Goal: Information Seeking & Learning: Learn about a topic

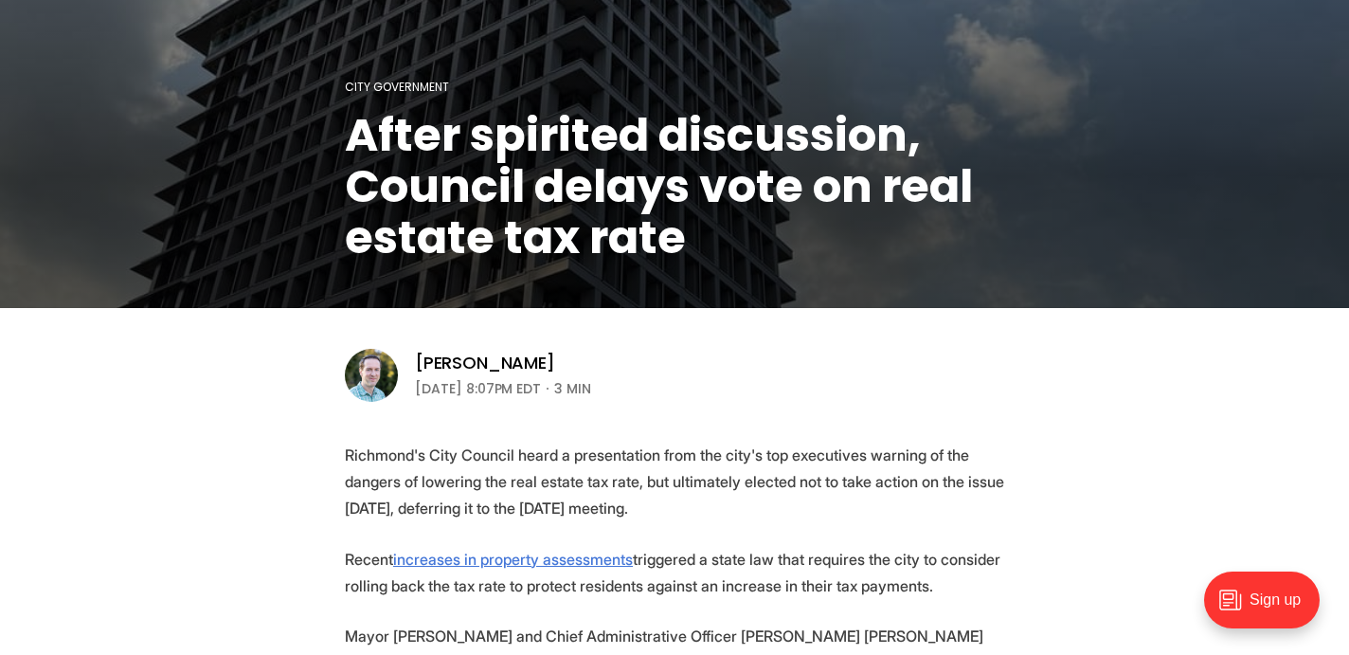
scroll to position [487, 0]
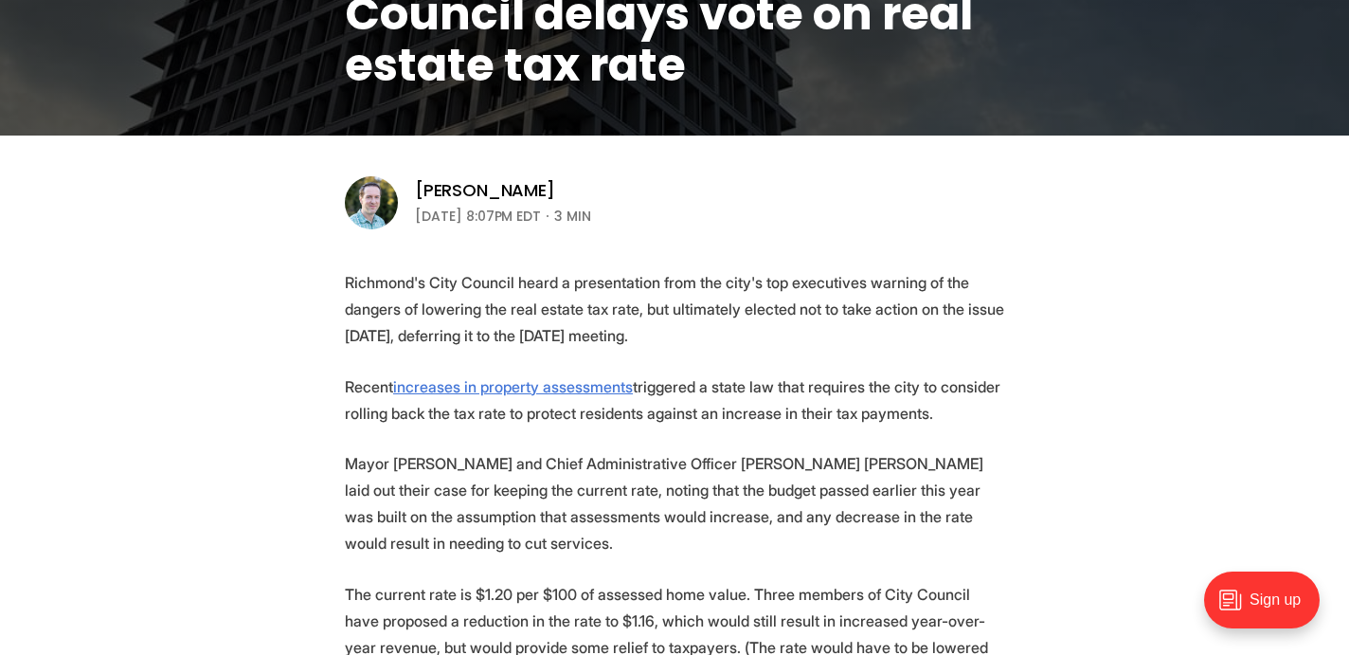
click at [625, 322] on p "Richmond's City Council heard a presentation from the city's top executives war…" at bounding box center [674, 309] width 659 height 80
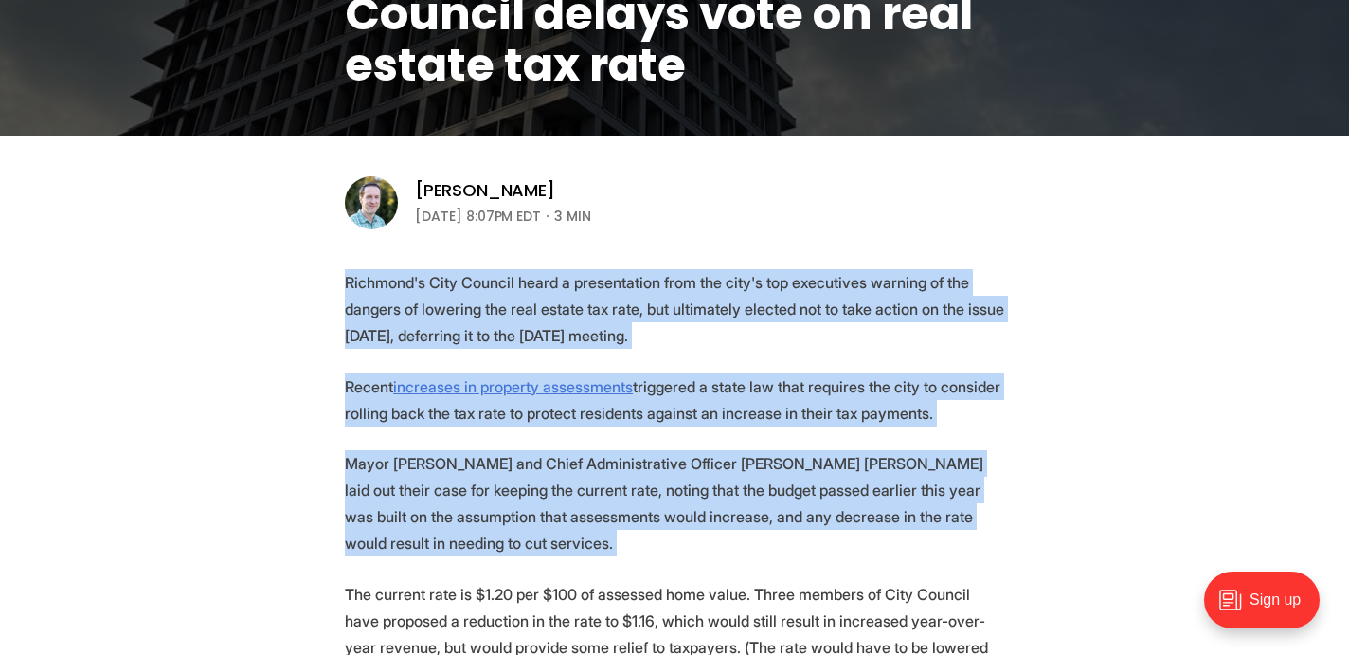
drag, startPoint x: 0, startPoint y: 0, endPoint x: 717, endPoint y: 440, distance: 841.2
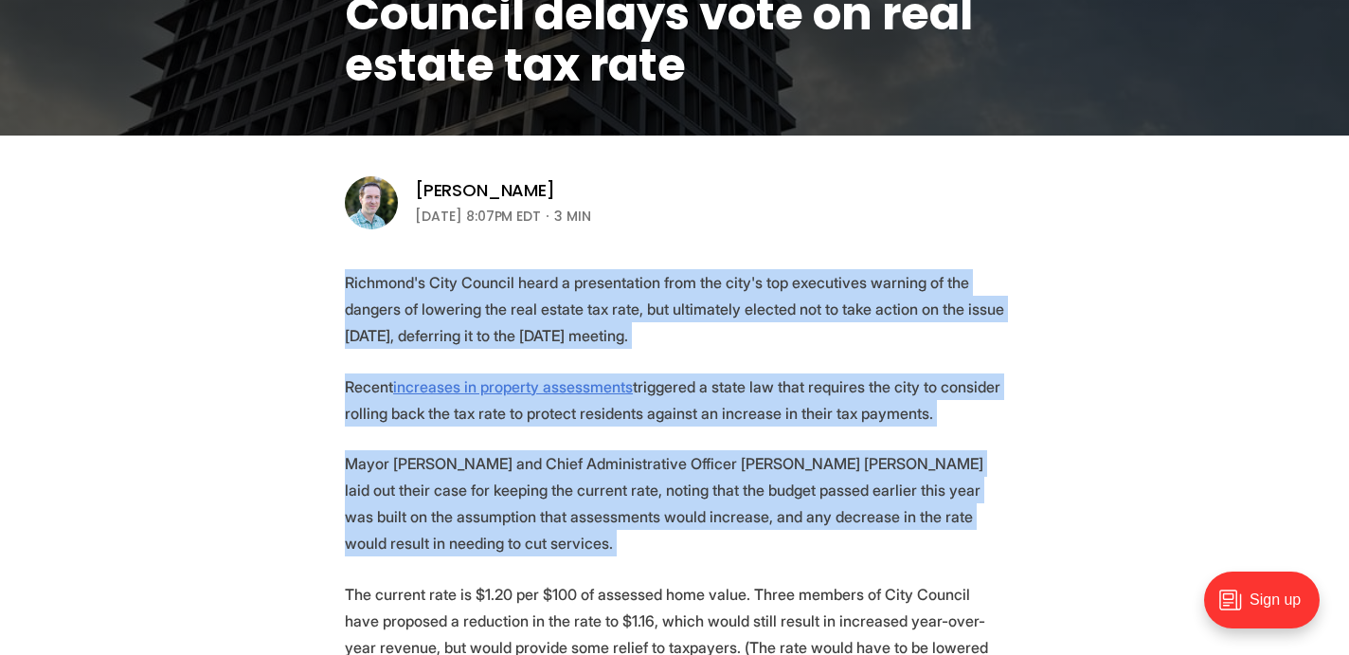
drag, startPoint x: 717, startPoint y: 440, endPoint x: 674, endPoint y: 323, distance: 124.4
click at [674, 323] on p "Richmond's City Council heard a presentation from the city's top executives war…" at bounding box center [674, 309] width 659 height 80
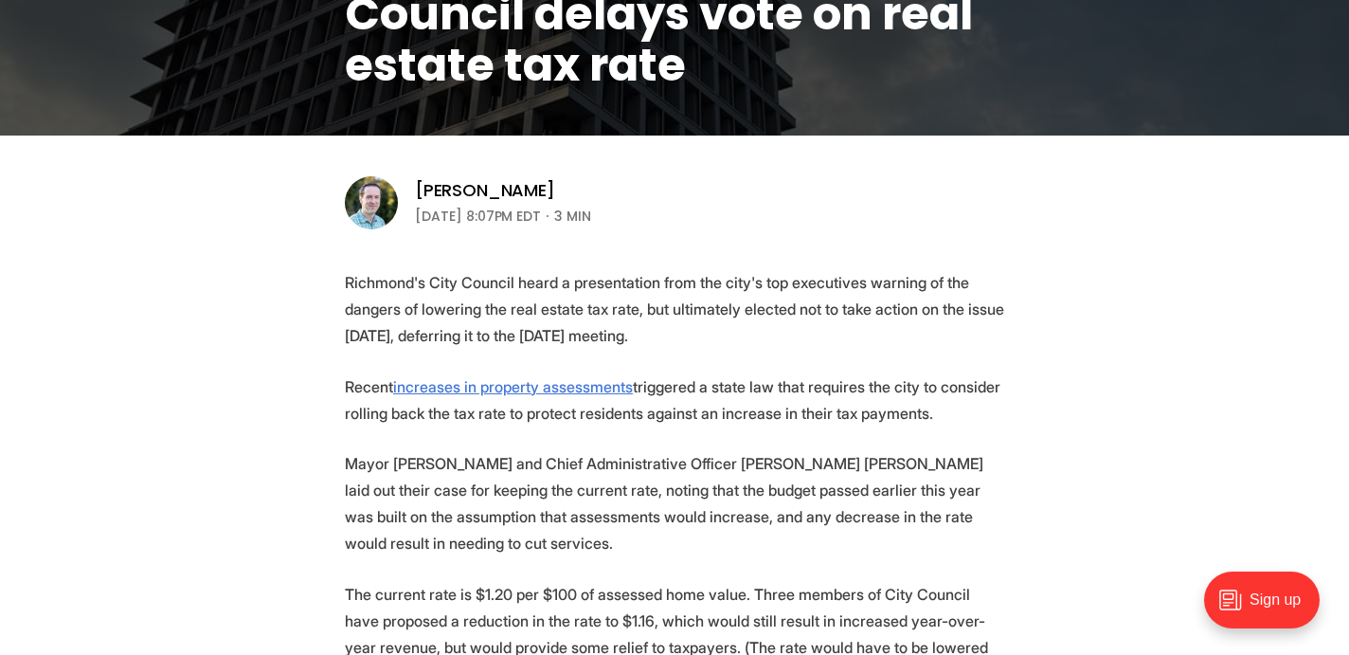
click at [674, 323] on p "Richmond's City Council heard a presentation from the city's top executives war…" at bounding box center [674, 309] width 659 height 80
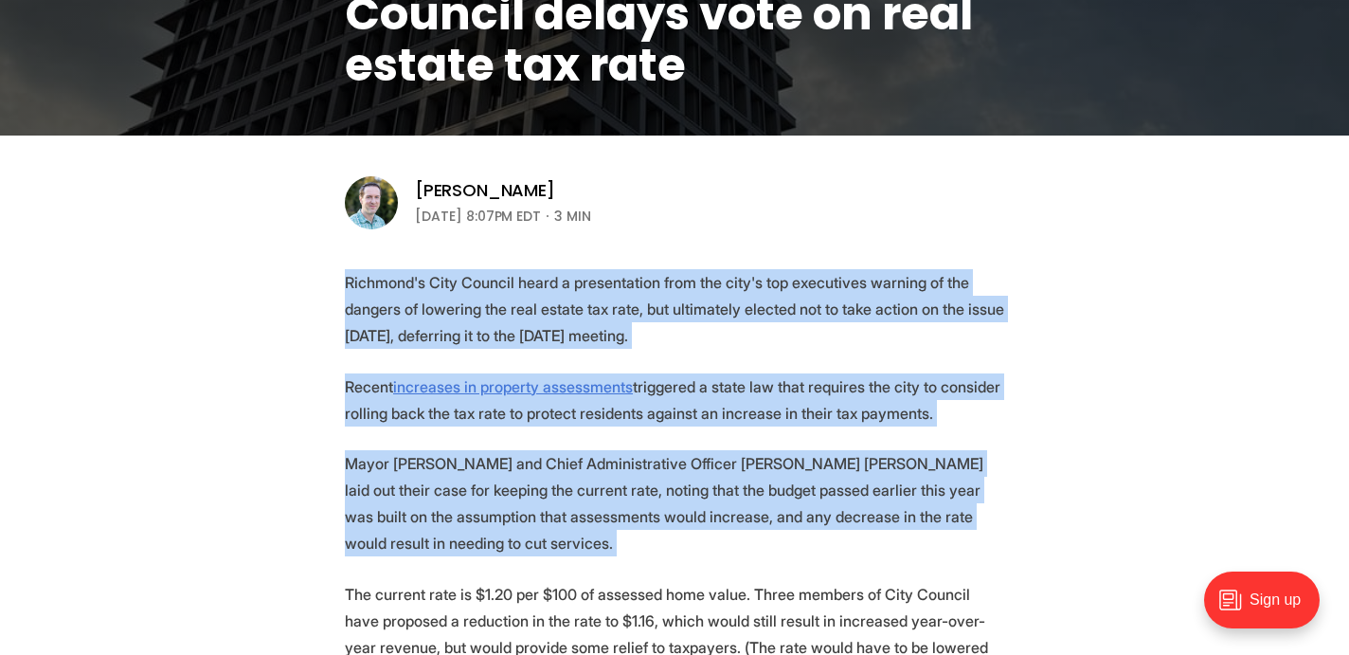
drag, startPoint x: 674, startPoint y: 323, endPoint x: 766, endPoint y: 463, distance: 167.6
click at [766, 463] on p "Mayor [PERSON_NAME] and Chief Administrative Officer [PERSON_NAME] [PERSON_NAME…" at bounding box center [674, 503] width 659 height 106
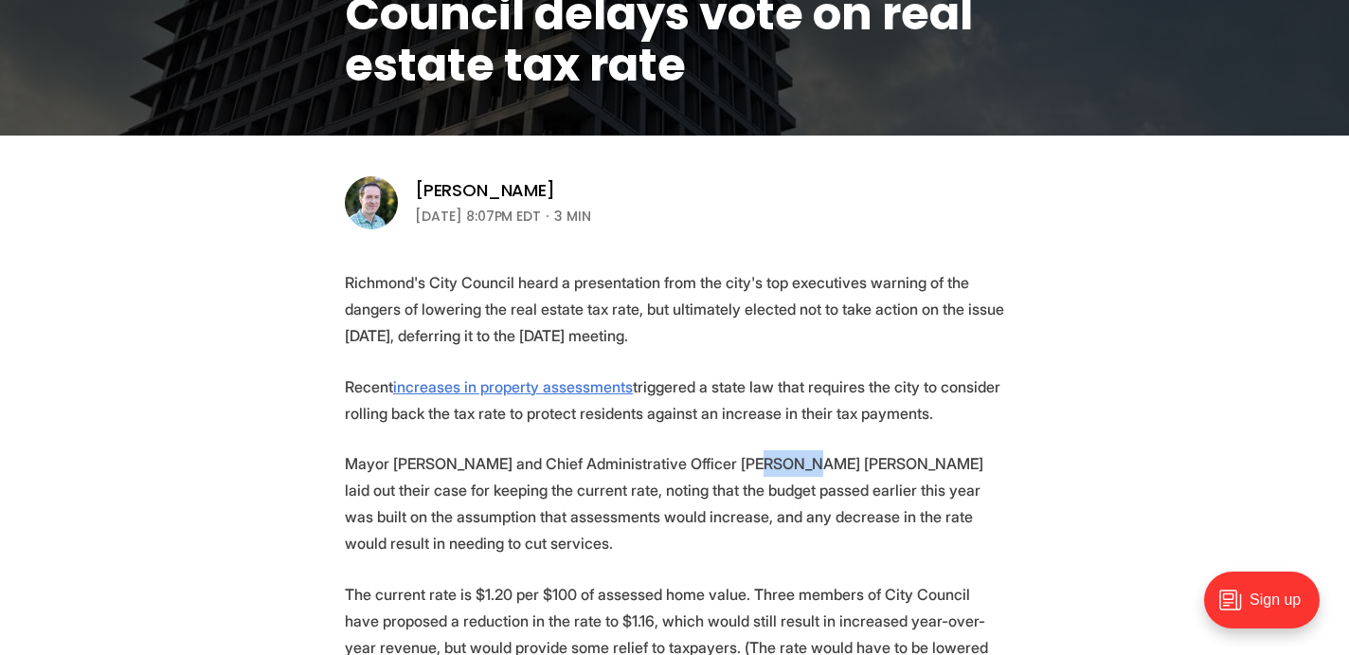
click at [766, 463] on p "Mayor [PERSON_NAME] and Chief Administrative Officer [PERSON_NAME] [PERSON_NAME…" at bounding box center [674, 503] width 659 height 106
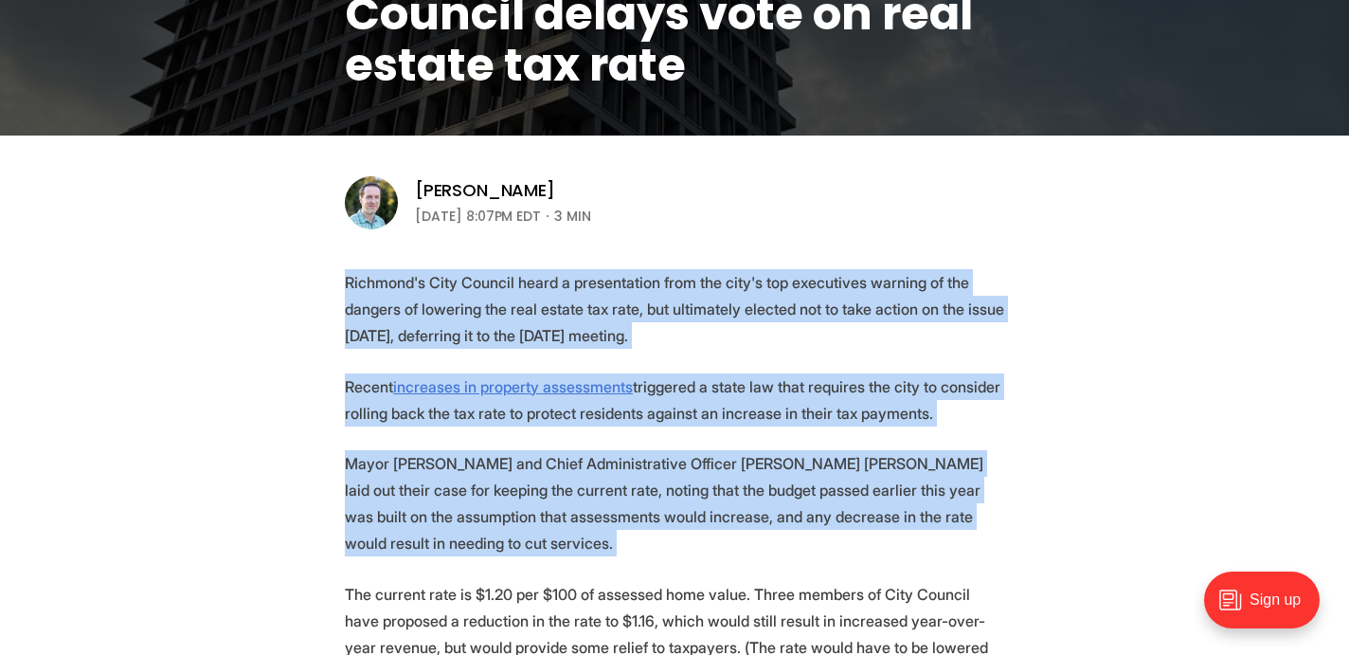
drag, startPoint x: 766, startPoint y: 463, endPoint x: 729, endPoint y: 341, distance: 127.4
click at [729, 341] on p "Richmond's City Council heard a presentation from the city's top executives war…" at bounding box center [674, 309] width 659 height 80
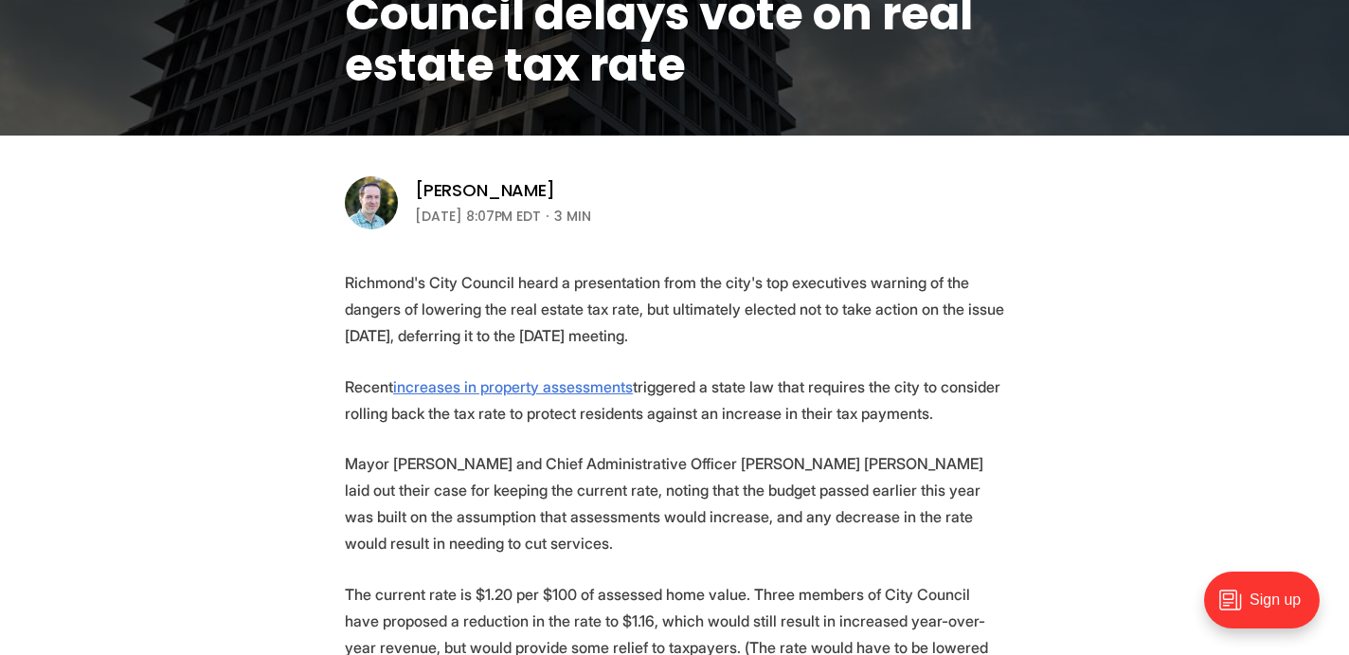
click at [729, 341] on p "Richmond's City Council heard a presentation from the city's top executives war…" at bounding box center [674, 309] width 659 height 80
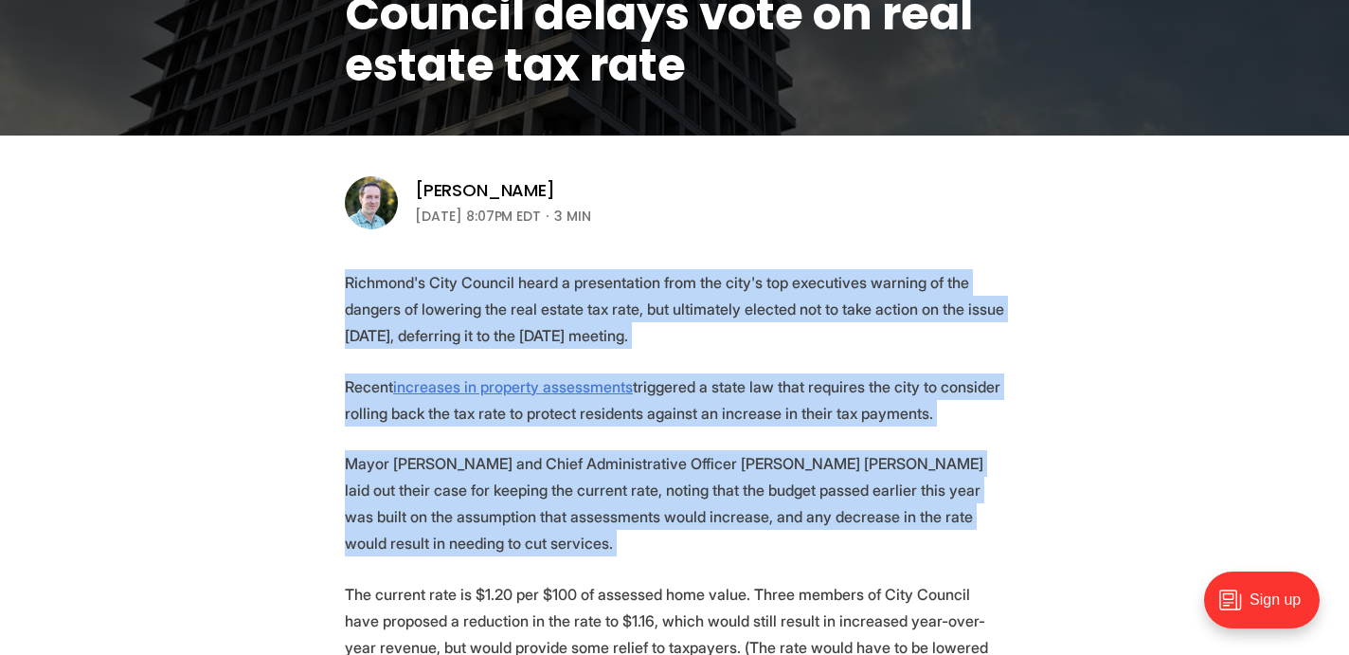
drag, startPoint x: 729, startPoint y: 341, endPoint x: 782, endPoint y: 462, distance: 132.0
click at [782, 462] on p "Mayor [PERSON_NAME] and Chief Administrative Officer [PERSON_NAME] [PERSON_NAME…" at bounding box center [674, 503] width 659 height 106
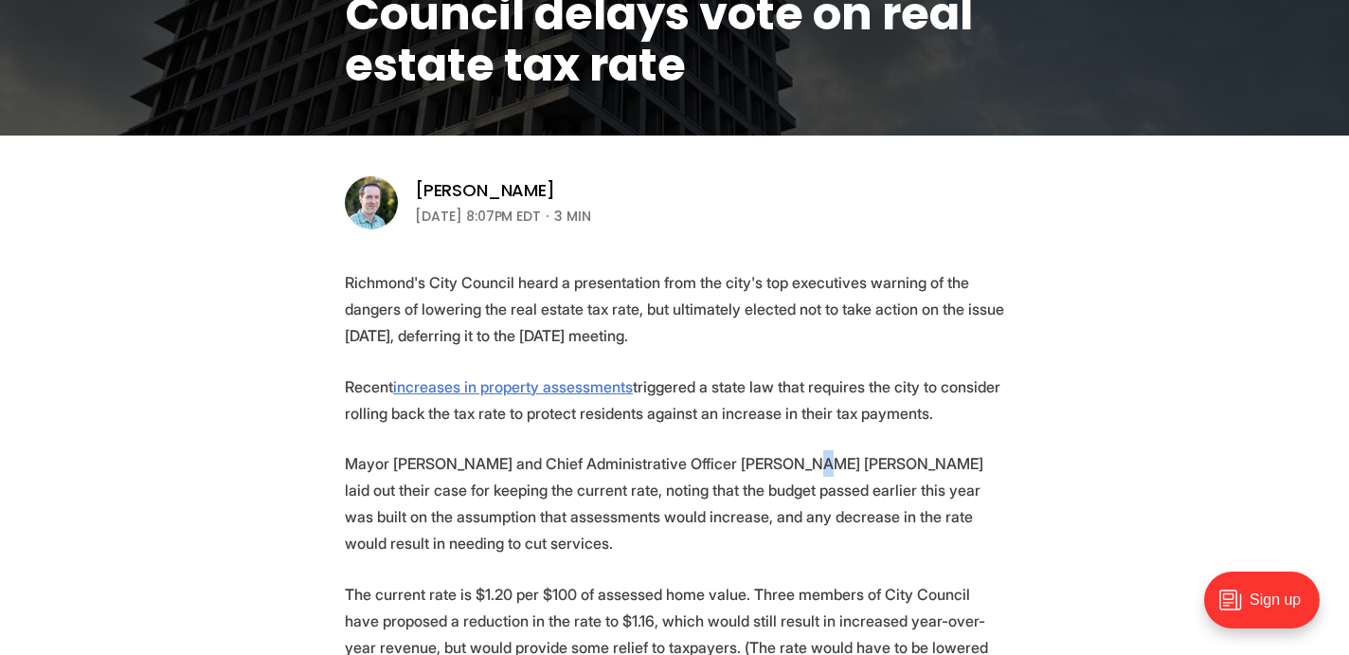
click at [782, 462] on p "Mayor [PERSON_NAME] and Chief Administrative Officer [PERSON_NAME] [PERSON_NAME…" at bounding box center [674, 503] width 659 height 106
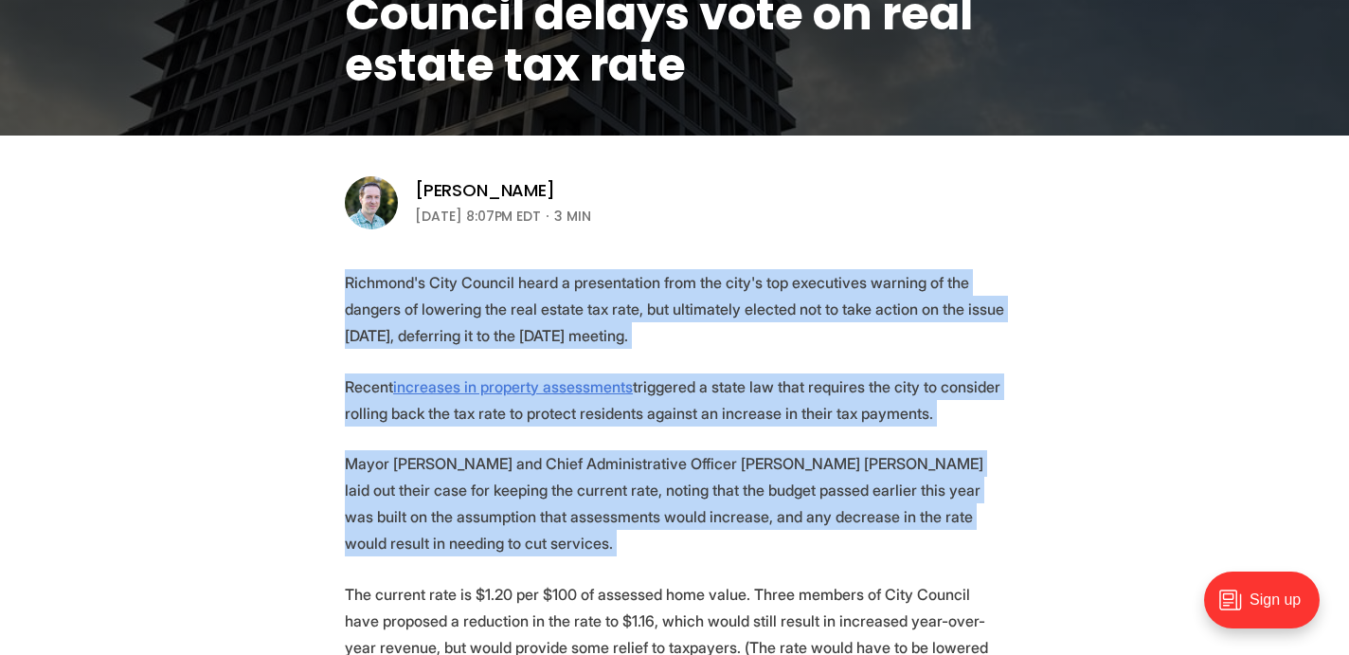
drag, startPoint x: 782, startPoint y: 462, endPoint x: 736, endPoint y: 336, distance: 134.0
click at [736, 336] on p "Richmond's City Council heard a presentation from the city's top executives war…" at bounding box center [674, 309] width 659 height 80
drag, startPoint x: 736, startPoint y: 336, endPoint x: 802, endPoint y: 489, distance: 166.3
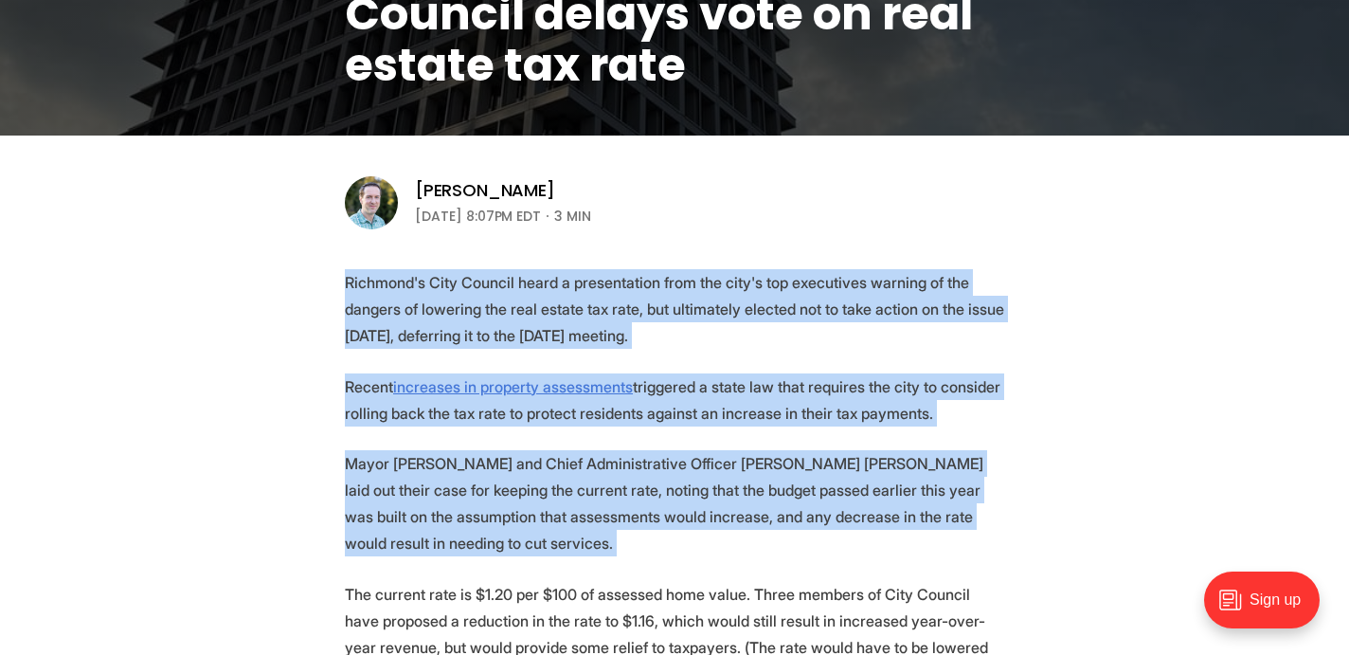
click at [802, 489] on p "Mayor [PERSON_NAME] and Chief Administrative Officer [PERSON_NAME] [PERSON_NAME…" at bounding box center [674, 503] width 659 height 106
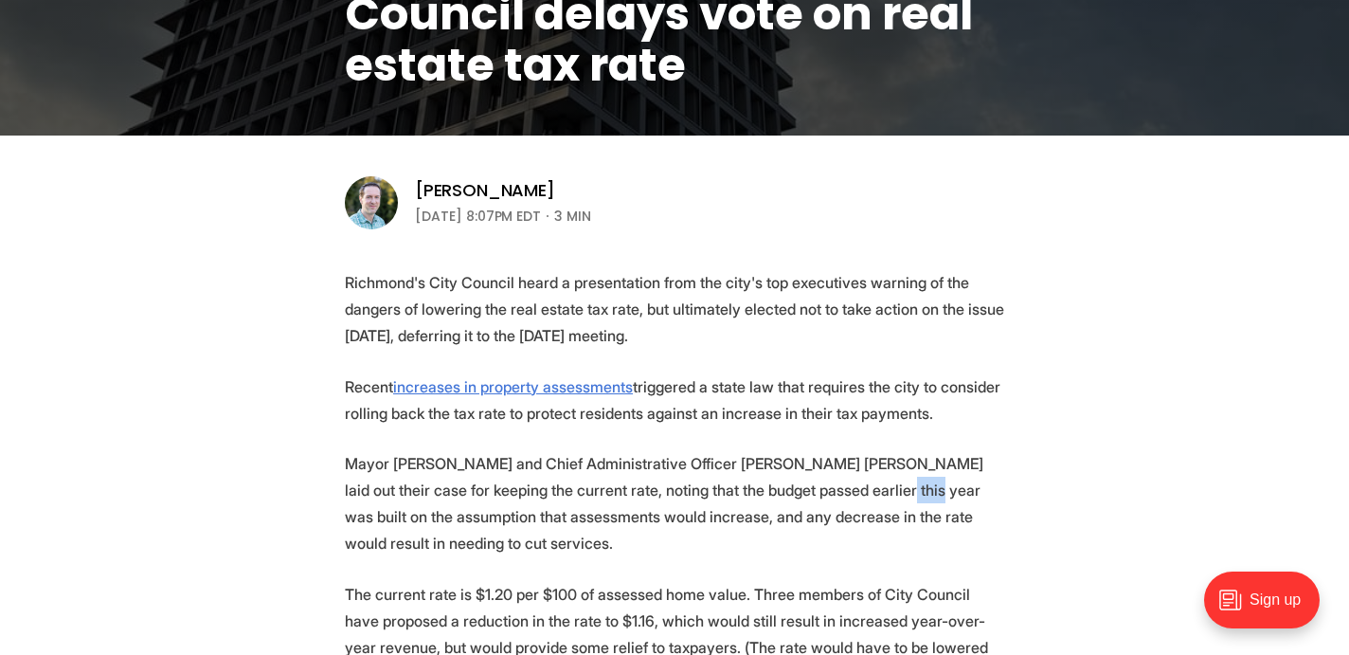
click at [802, 489] on p "Mayor [PERSON_NAME] and Chief Administrative Officer [PERSON_NAME] [PERSON_NAME…" at bounding box center [674, 503] width 659 height 106
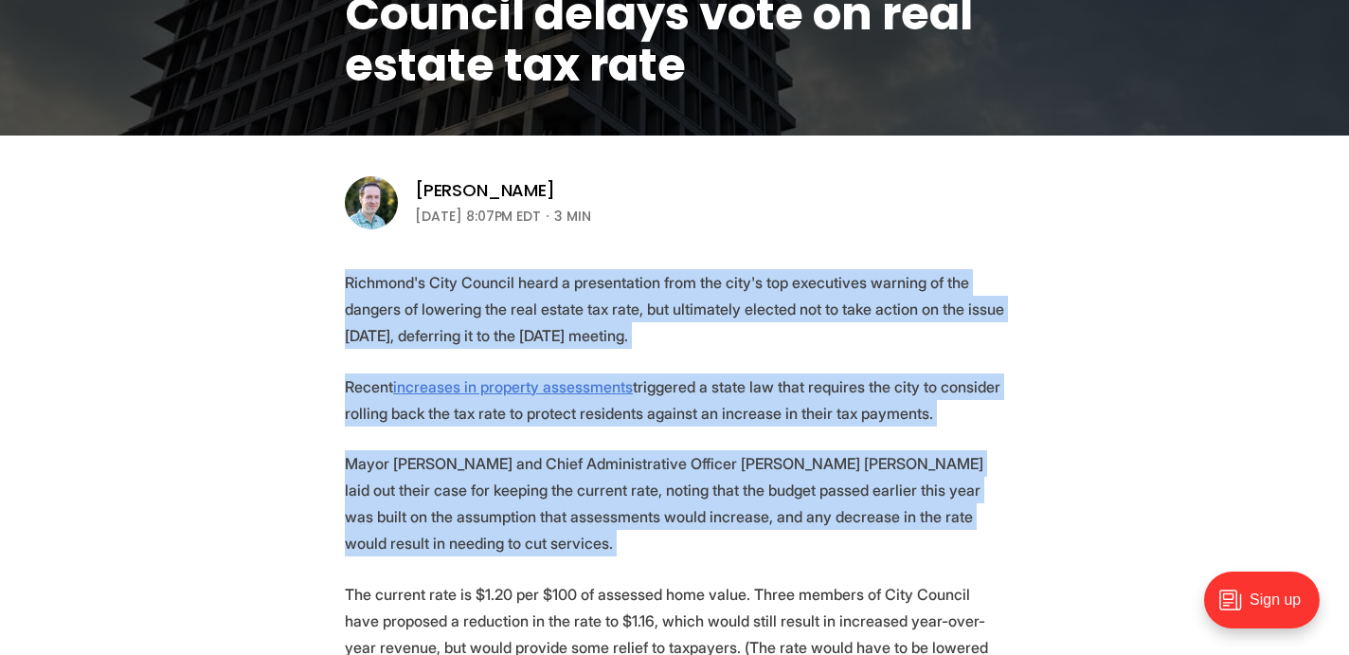
drag, startPoint x: 802, startPoint y: 489, endPoint x: 756, endPoint y: 347, distance: 149.5
click at [756, 347] on p "Richmond's City Council heard a presentation from the city's top executives war…" at bounding box center [674, 309] width 659 height 80
drag, startPoint x: 756, startPoint y: 347, endPoint x: 836, endPoint y: 503, distance: 175.4
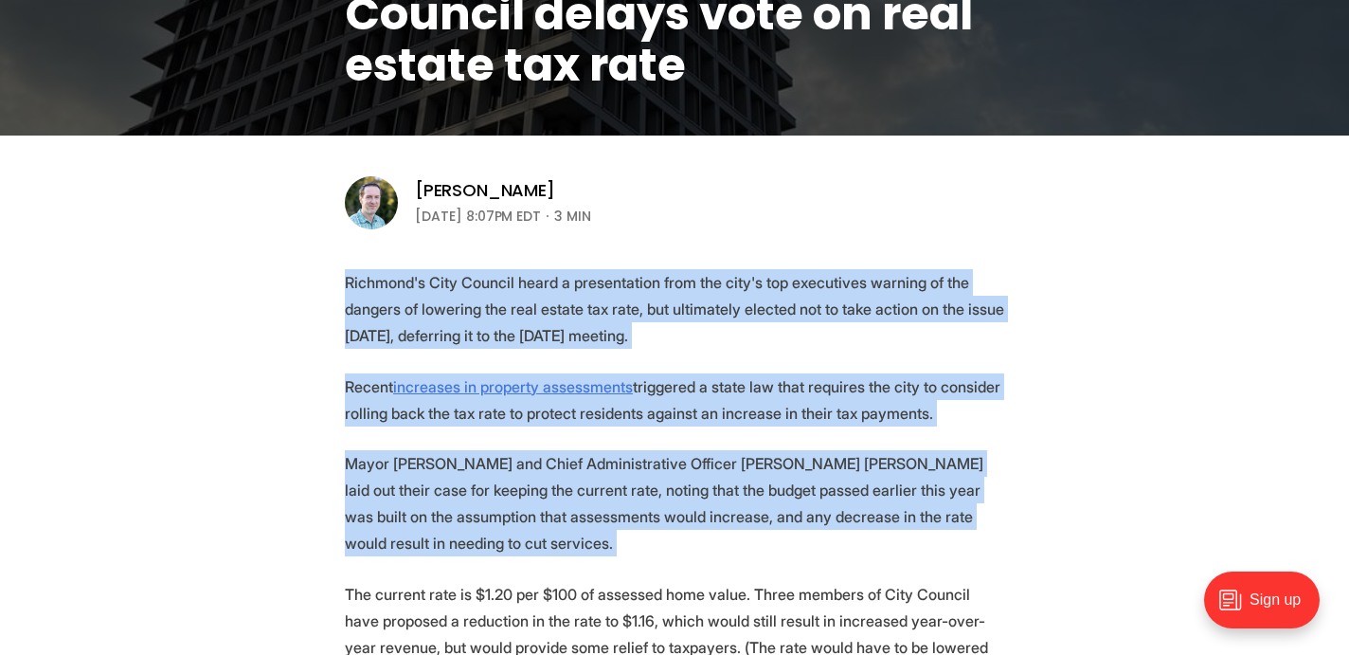
click at [836, 503] on p "Mayor [PERSON_NAME] and Chief Administrative Officer [PERSON_NAME] [PERSON_NAME…" at bounding box center [674, 503] width 659 height 106
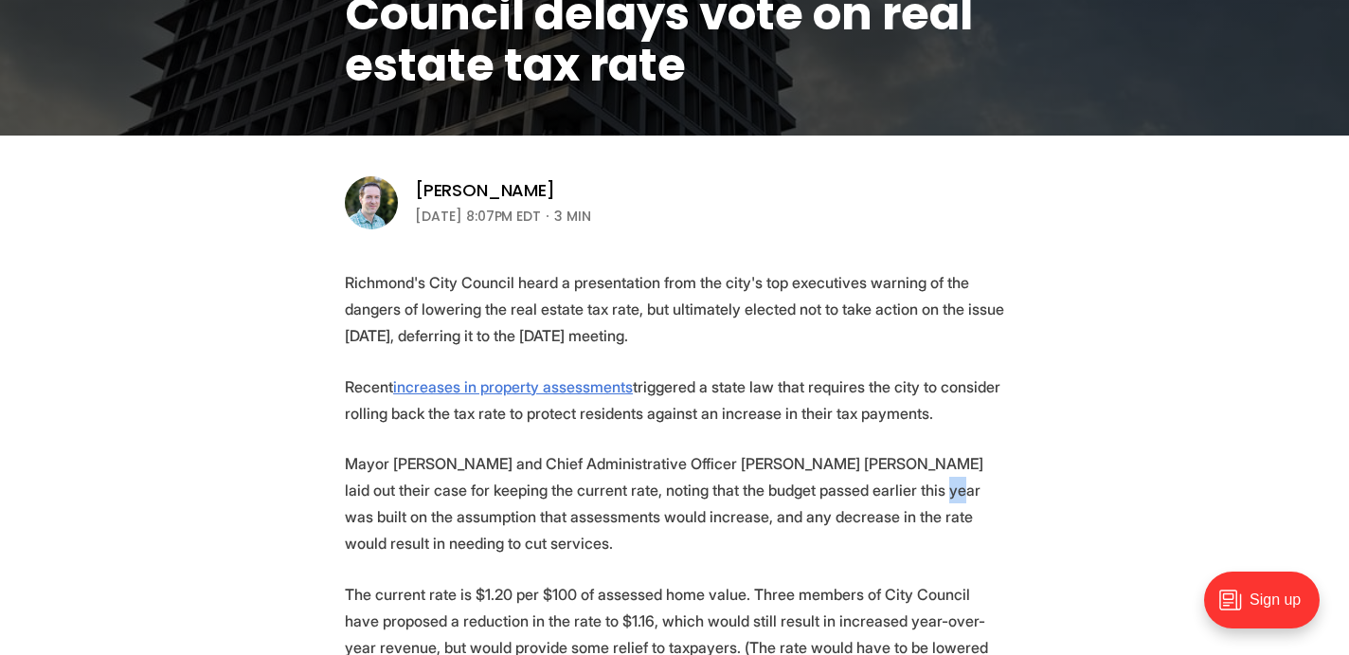
click at [836, 503] on p "Mayor [PERSON_NAME] and Chief Administrative Officer [PERSON_NAME] [PERSON_NAME…" at bounding box center [674, 503] width 659 height 106
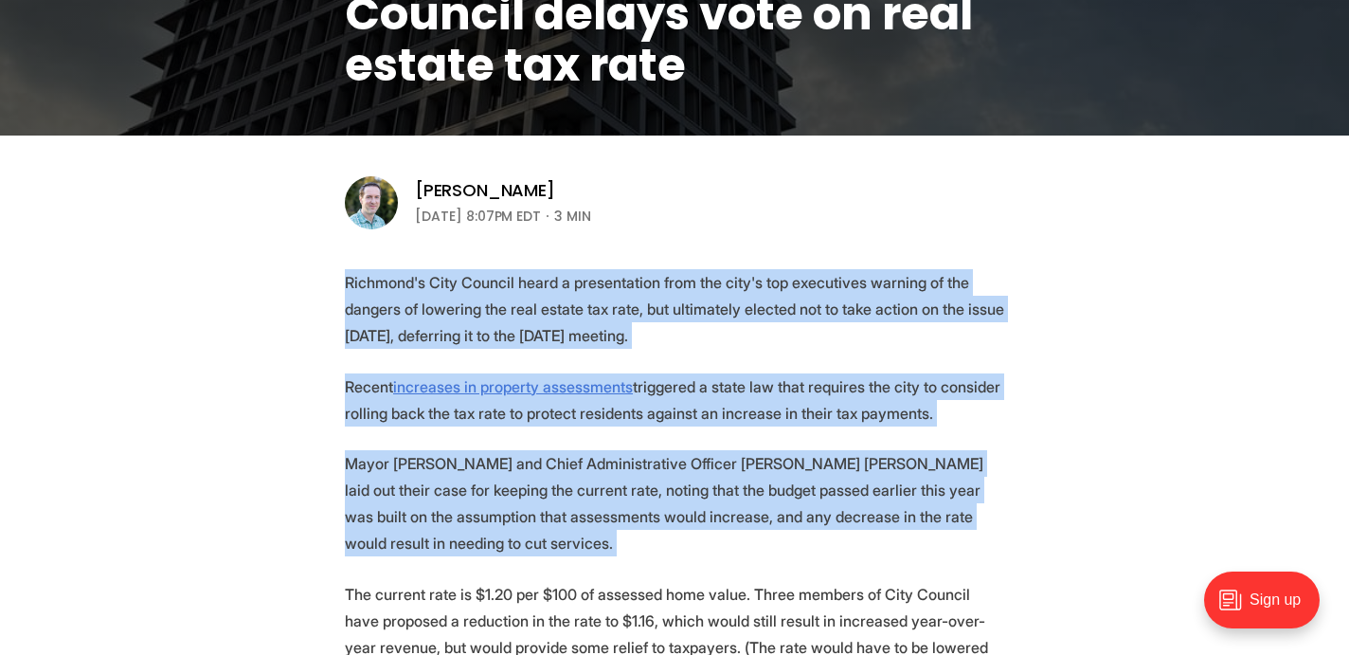
drag, startPoint x: 836, startPoint y: 503, endPoint x: 808, endPoint y: 360, distance: 145.7
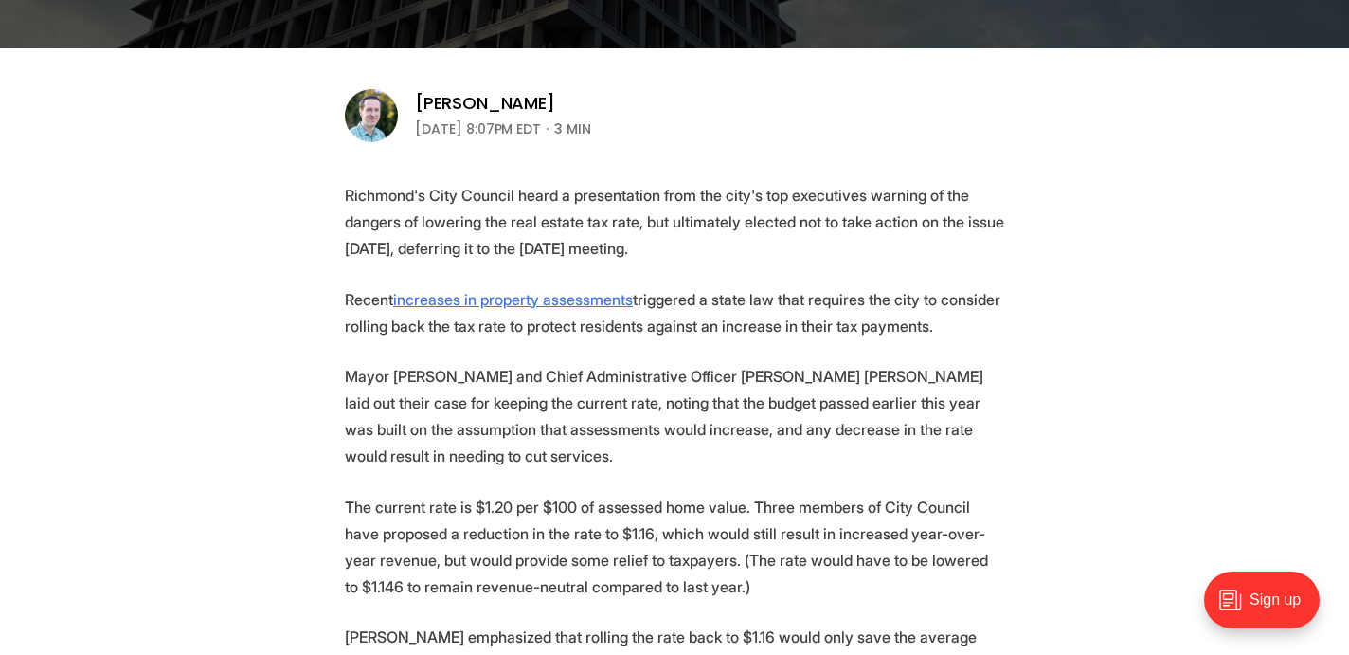
scroll to position [602, 0]
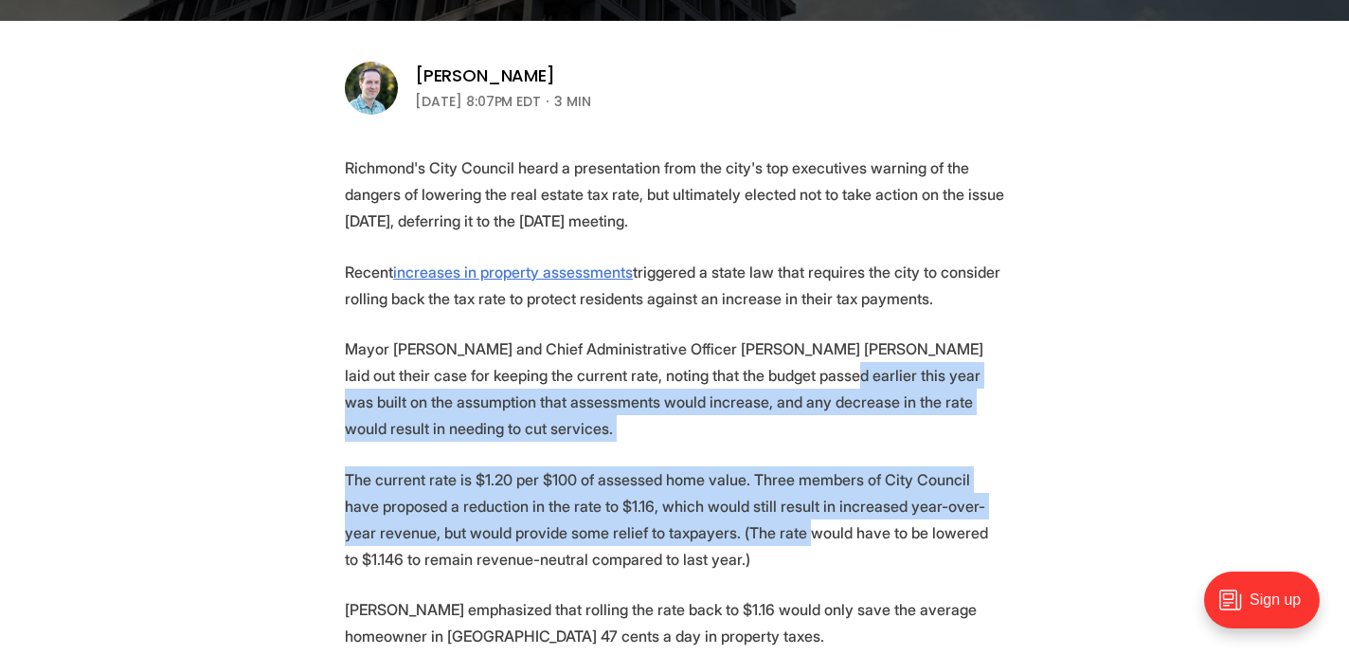
drag, startPoint x: 764, startPoint y: 507, endPoint x: 733, endPoint y: 380, distance: 130.5
click at [733, 380] on p "Mayor [PERSON_NAME] and Chief Administrative Officer [PERSON_NAME] [PERSON_NAME…" at bounding box center [674, 388] width 659 height 106
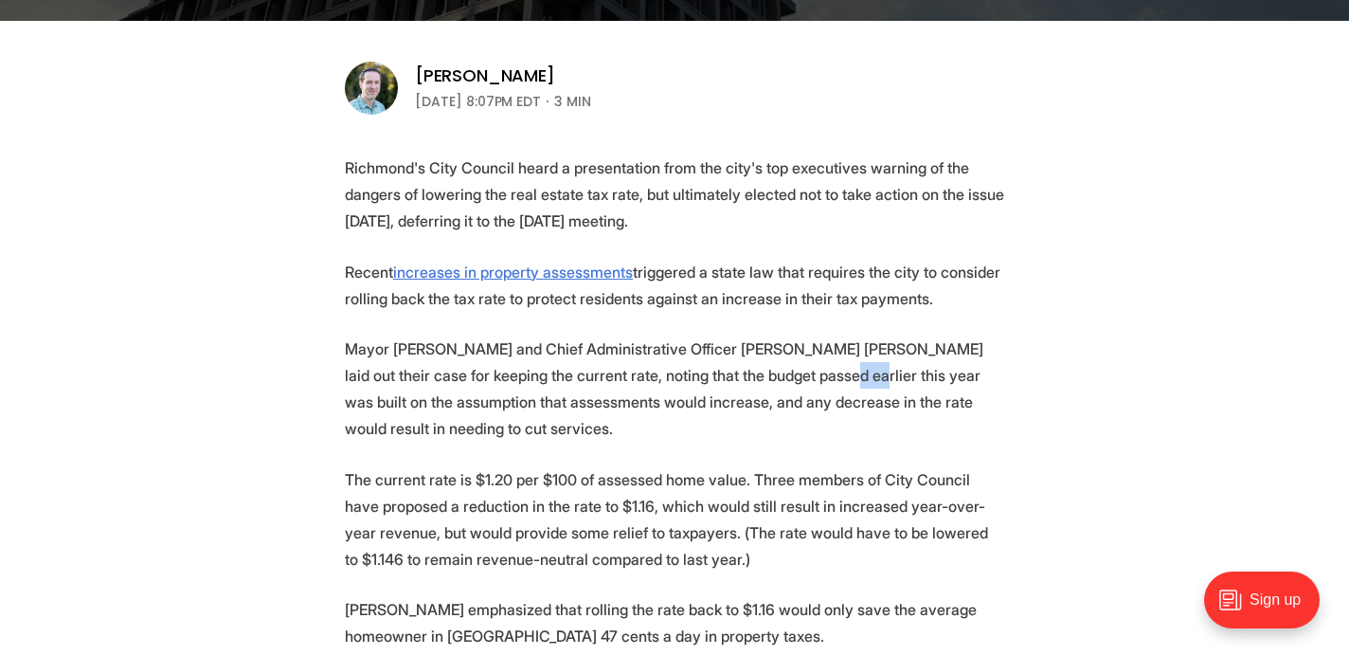
click at [733, 380] on p "Mayor [PERSON_NAME] and Chief Administrative Officer [PERSON_NAME] [PERSON_NAME…" at bounding box center [674, 388] width 659 height 106
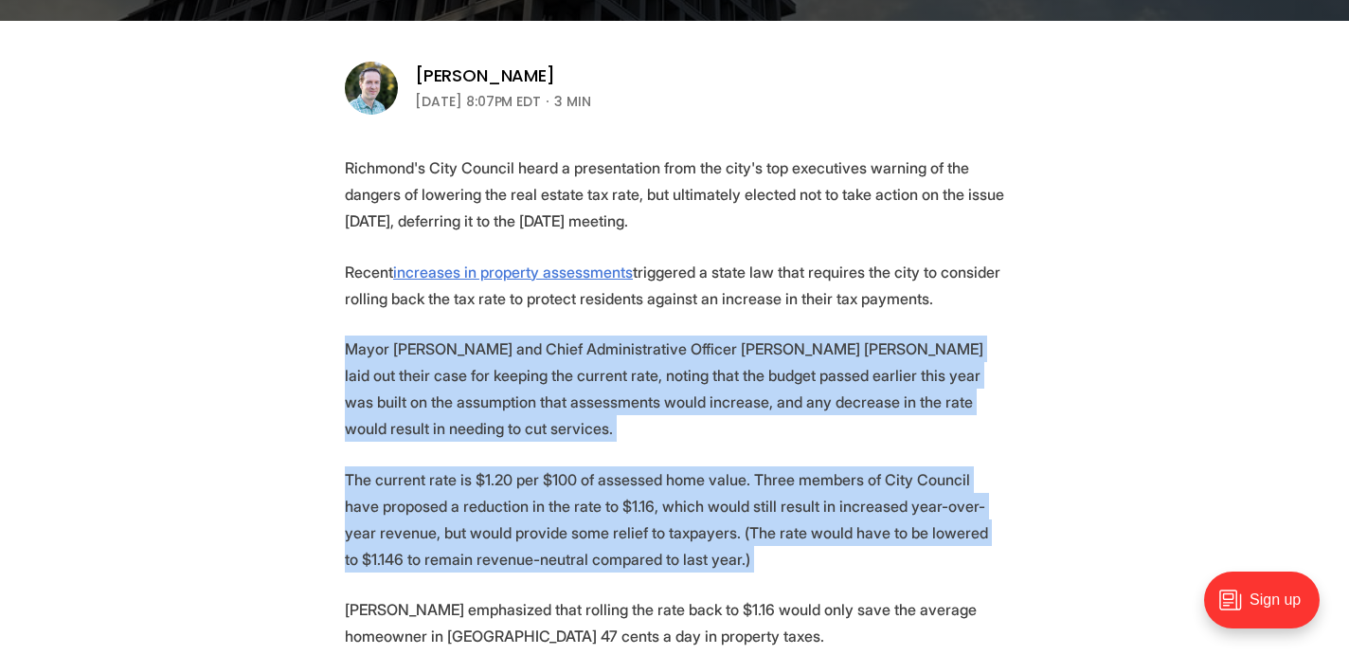
drag, startPoint x: 733, startPoint y: 380, endPoint x: 815, endPoint y: 528, distance: 168.8
click at [815, 528] on p "The current rate is $1.20 per $100 of assessed home value. Three members of Cit…" at bounding box center [674, 519] width 659 height 106
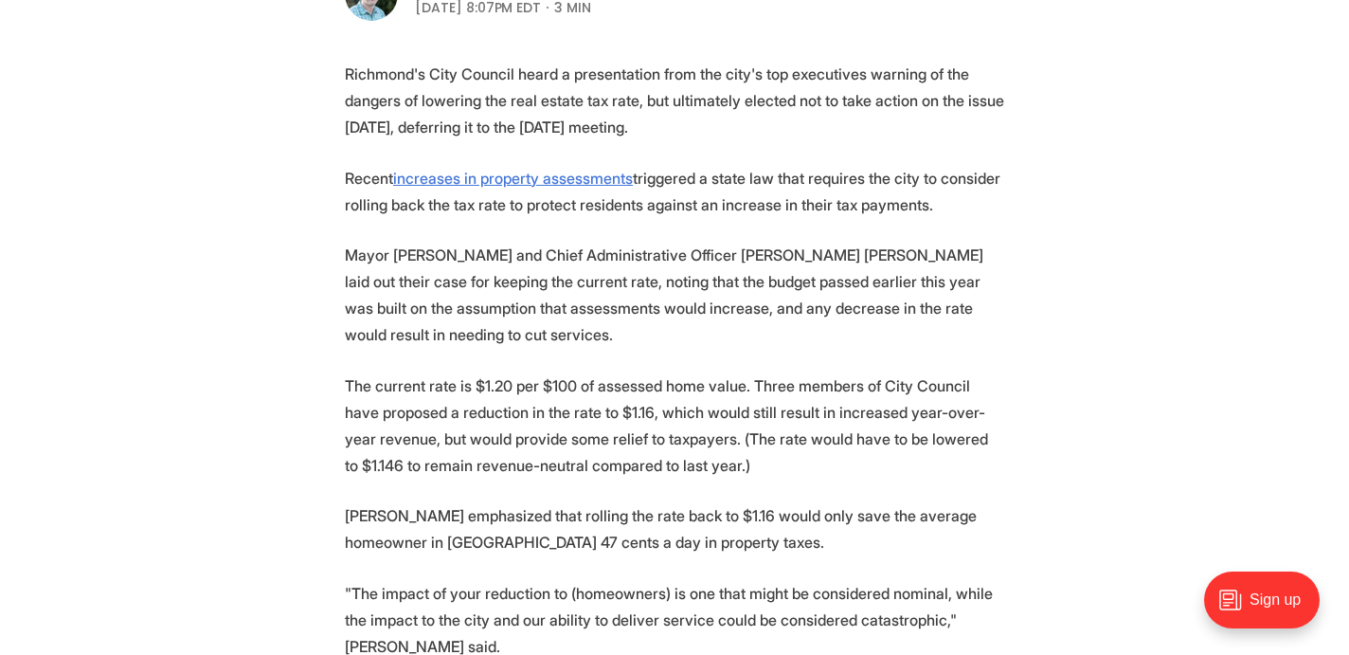
scroll to position [696, 0]
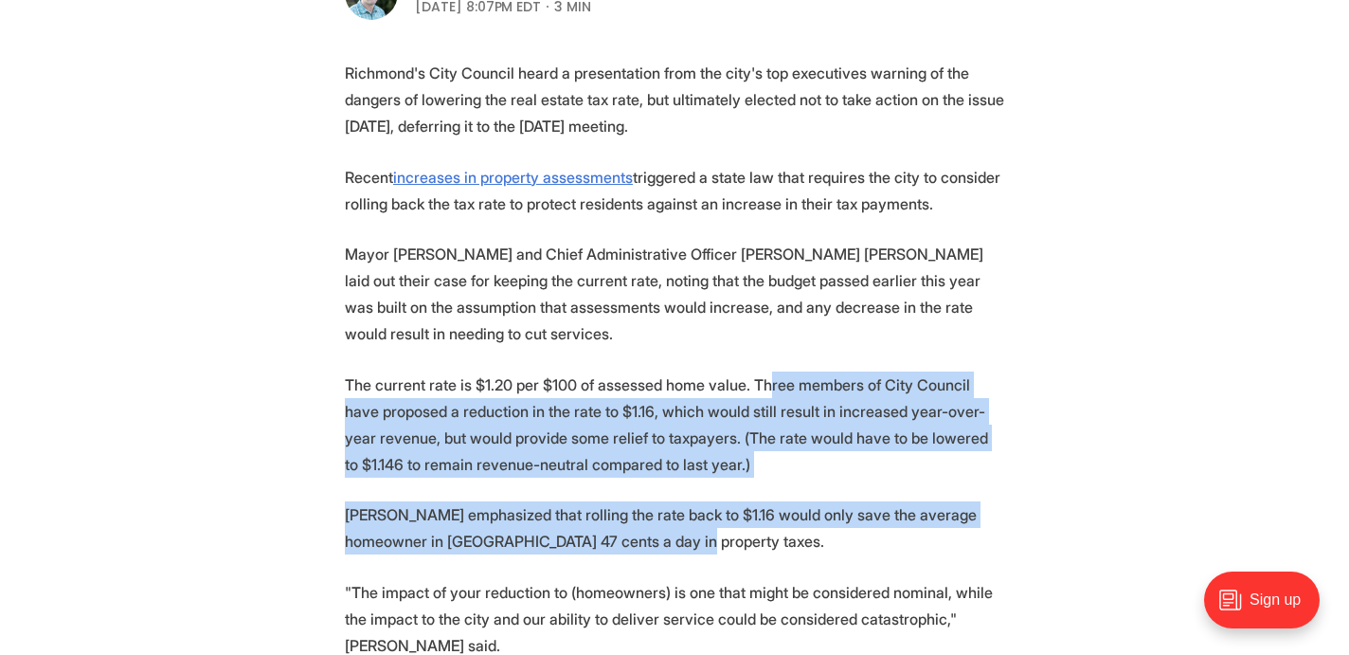
drag, startPoint x: 815, startPoint y: 521, endPoint x: 767, endPoint y: 361, distance: 167.0
click at [767, 371] on p "The current rate is $1.20 per $100 of assessed home value. Three members of Cit…" at bounding box center [674, 424] width 659 height 106
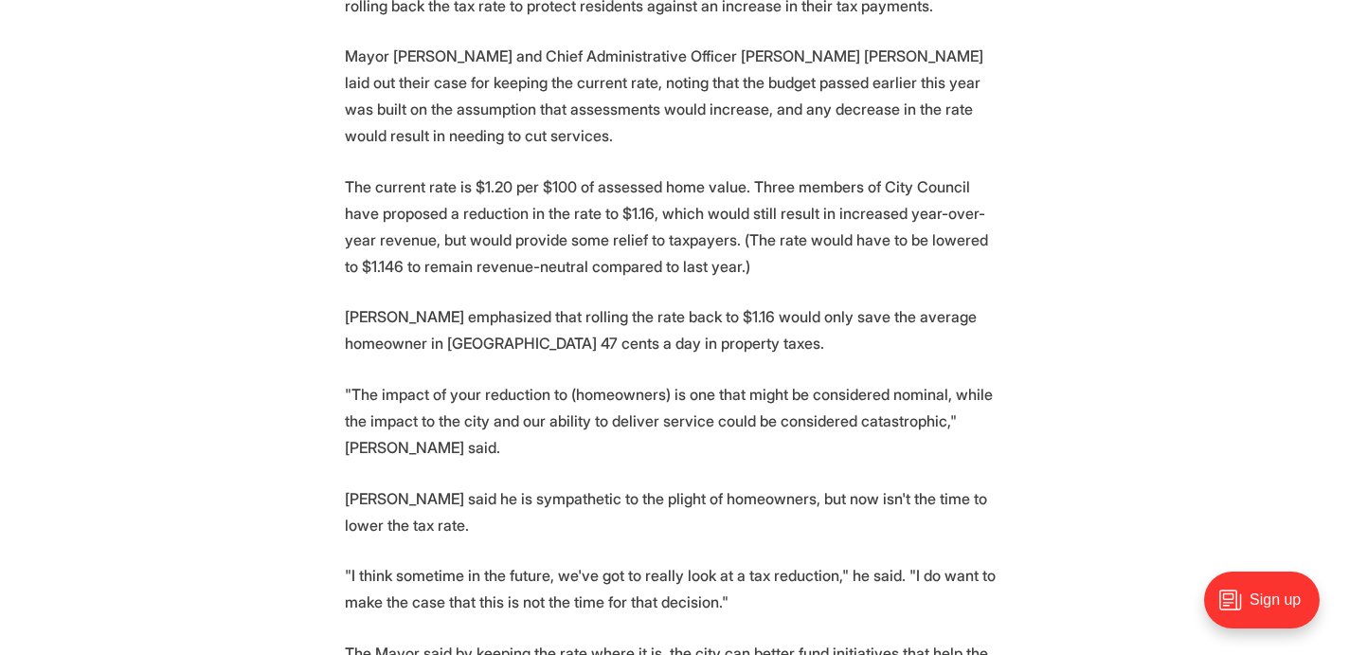
scroll to position [906, 0]
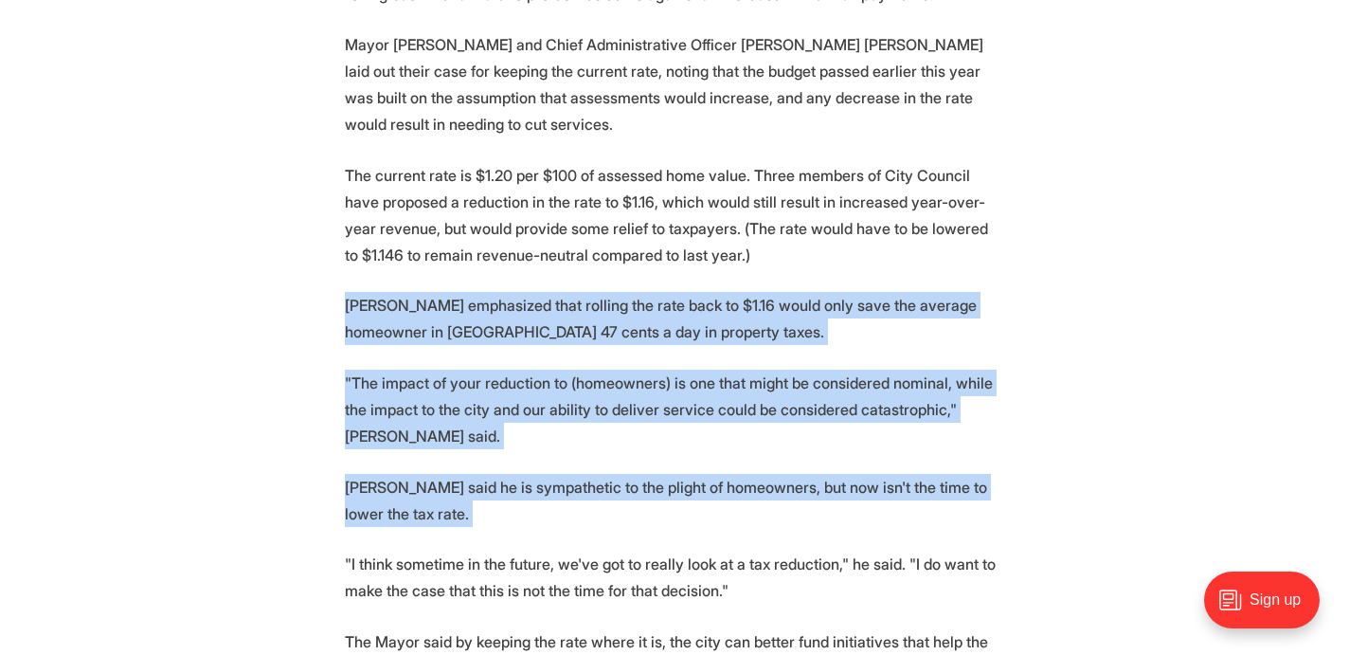
drag, startPoint x: 747, startPoint y: 410, endPoint x: 712, endPoint y: 261, distance: 153.7
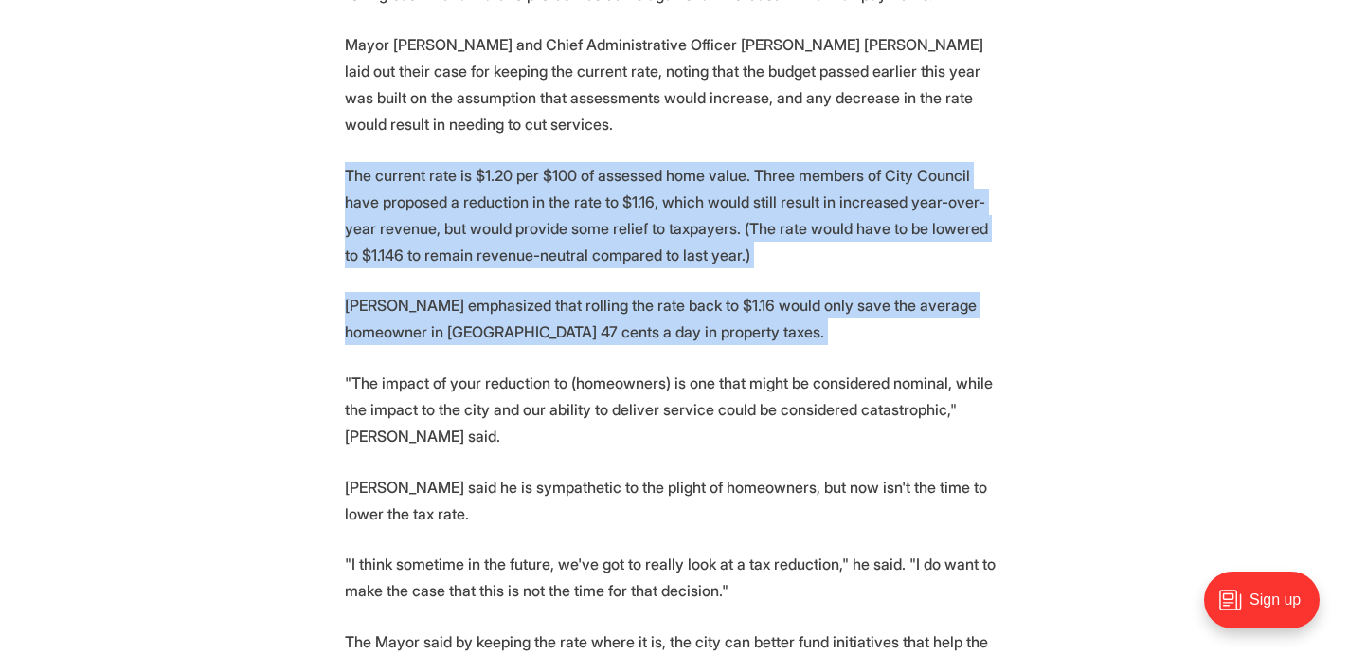
drag, startPoint x: 712, startPoint y: 261, endPoint x: 675, endPoint y: 168, distance: 100.3
click at [675, 168] on p "The current rate is $1.20 per $100 of assessed home value. Three members of Cit…" at bounding box center [674, 215] width 659 height 106
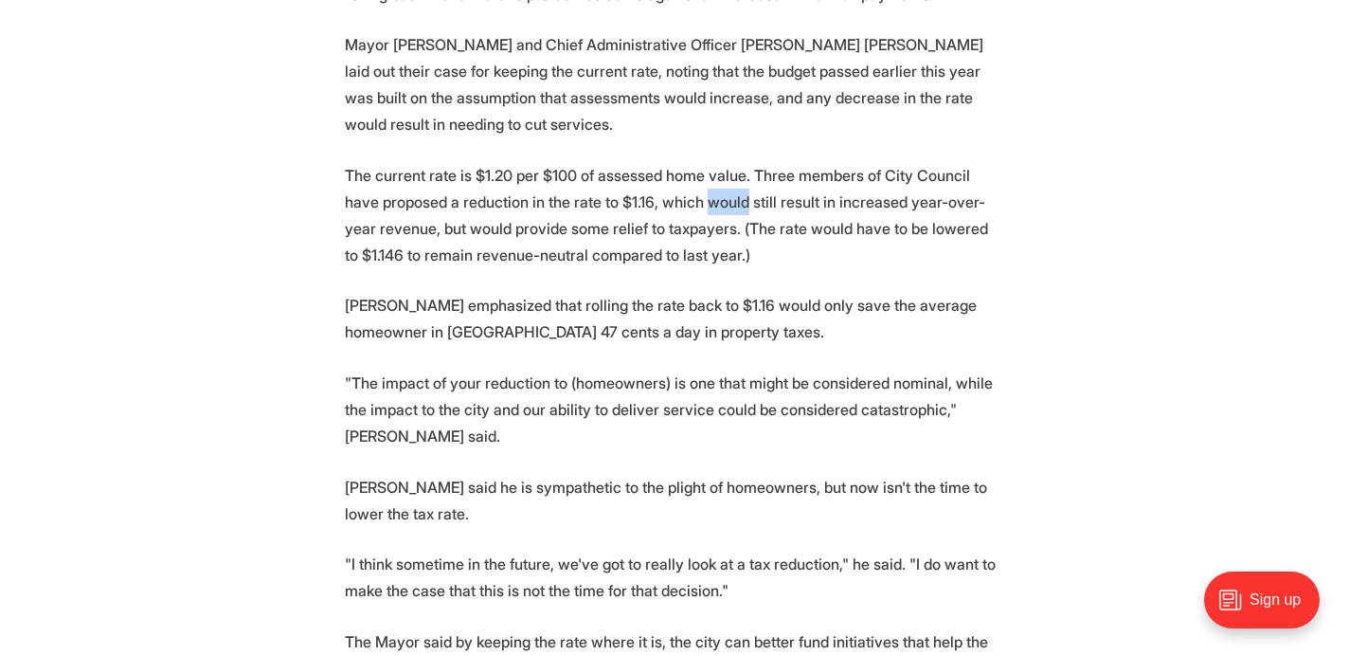
click at [675, 168] on p "The current rate is $1.20 per $100 of assessed home value. Three members of Cit…" at bounding box center [674, 215] width 659 height 106
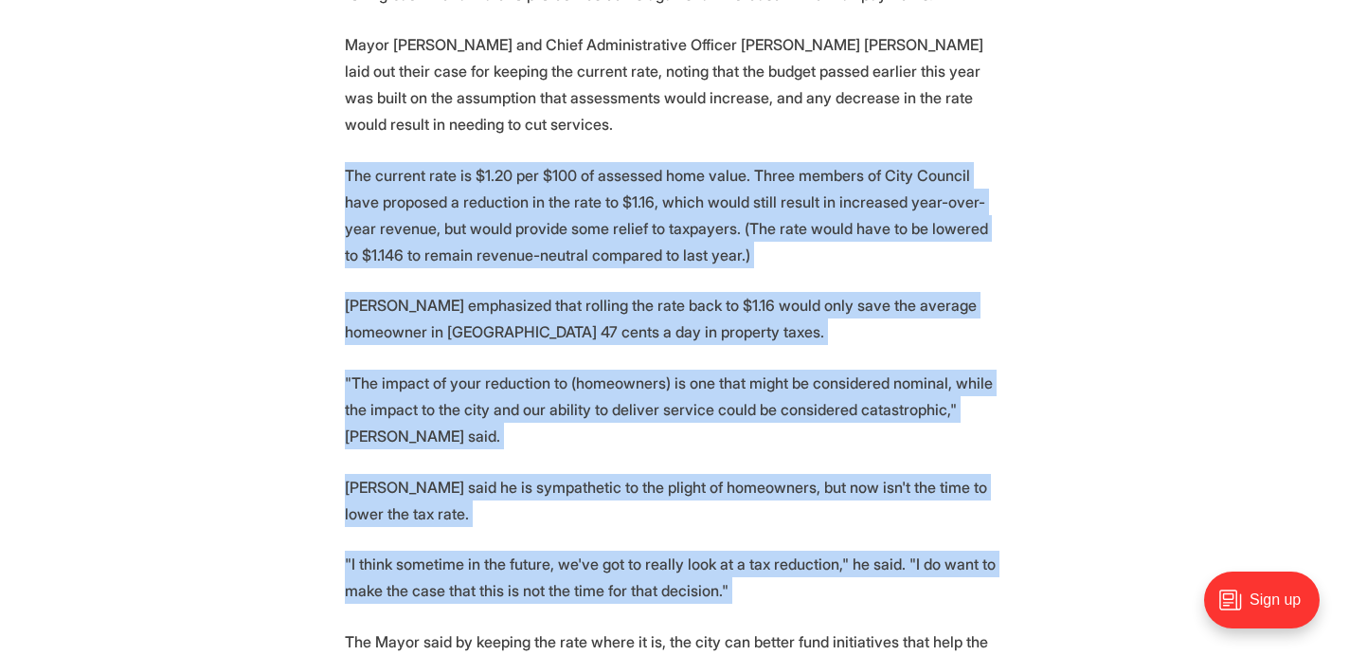
drag, startPoint x: 675, startPoint y: 168, endPoint x: 808, endPoint y: 528, distance: 384.0
click at [808, 550] on p ""I think sometime in the future, we've got to really look at a tax reduction," …" at bounding box center [674, 576] width 659 height 53
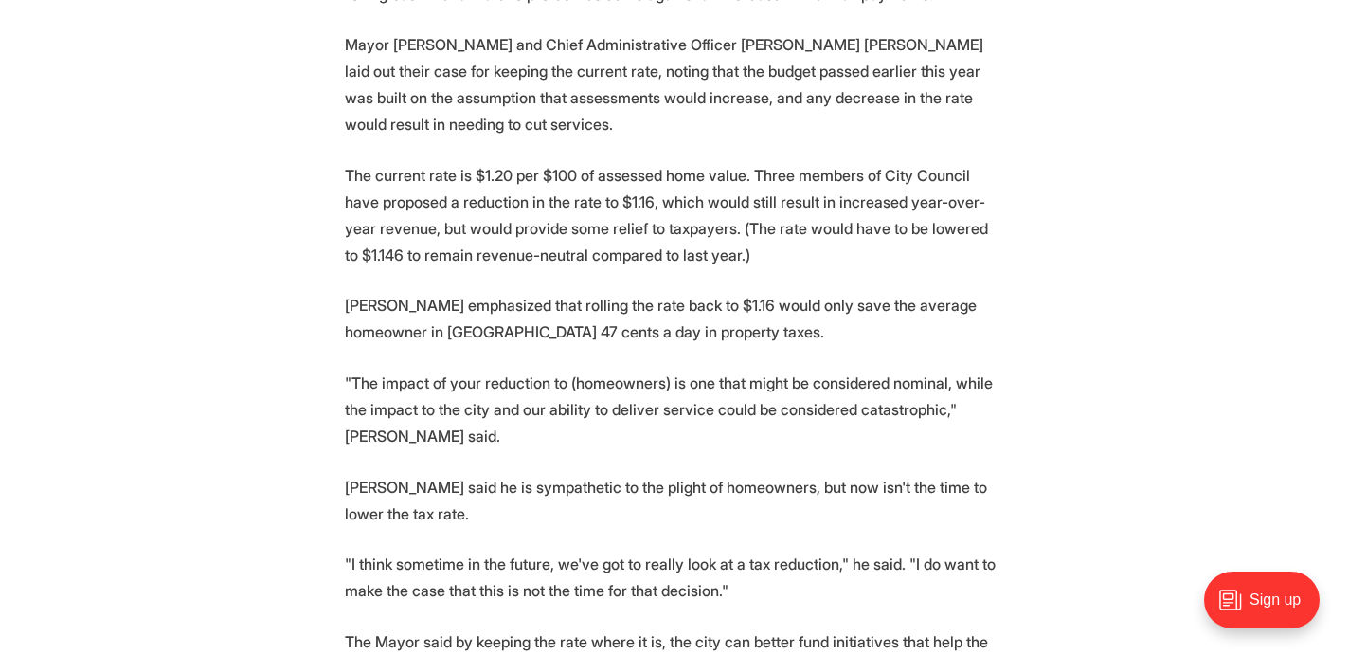
click at [808, 550] on p ""I think sometime in the future, we've got to really look at a tax reduction," …" at bounding box center [674, 576] width 659 height 53
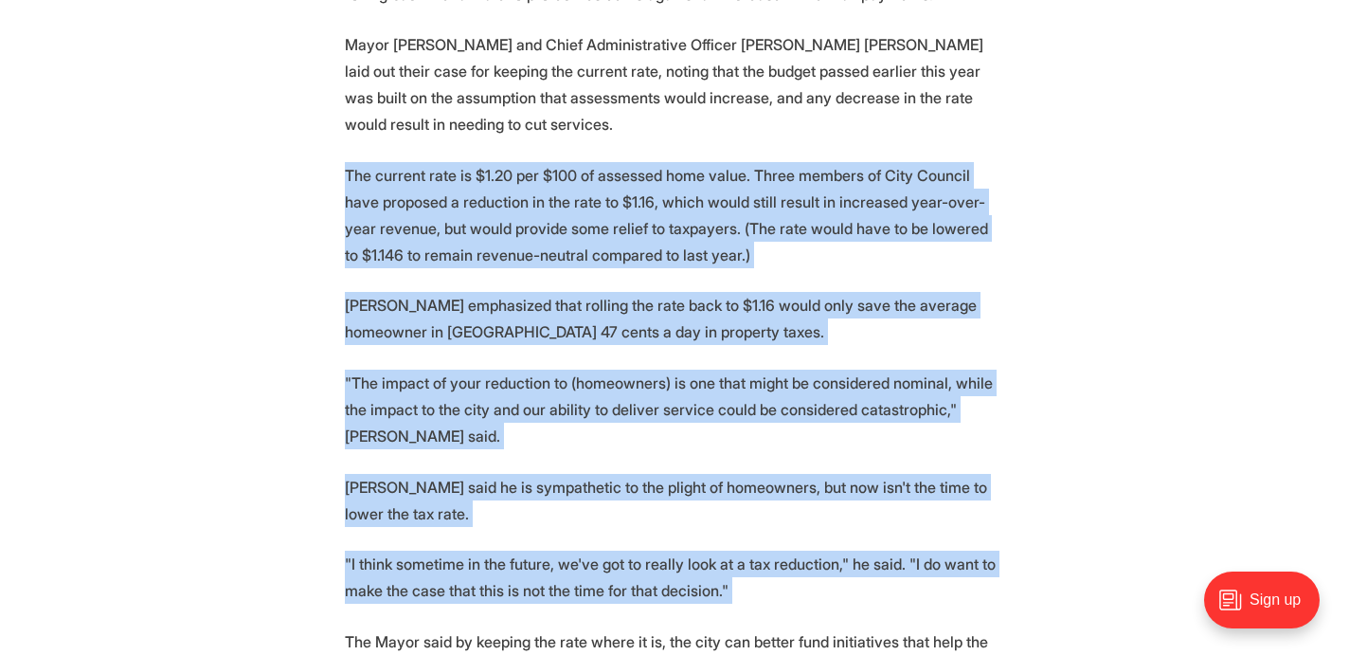
drag, startPoint x: 808, startPoint y: 528, endPoint x: 702, endPoint y: 182, distance: 361.7
click at [702, 182] on p "The current rate is $1.20 per $100 of assessed home value. Three members of Cit…" at bounding box center [674, 215] width 659 height 106
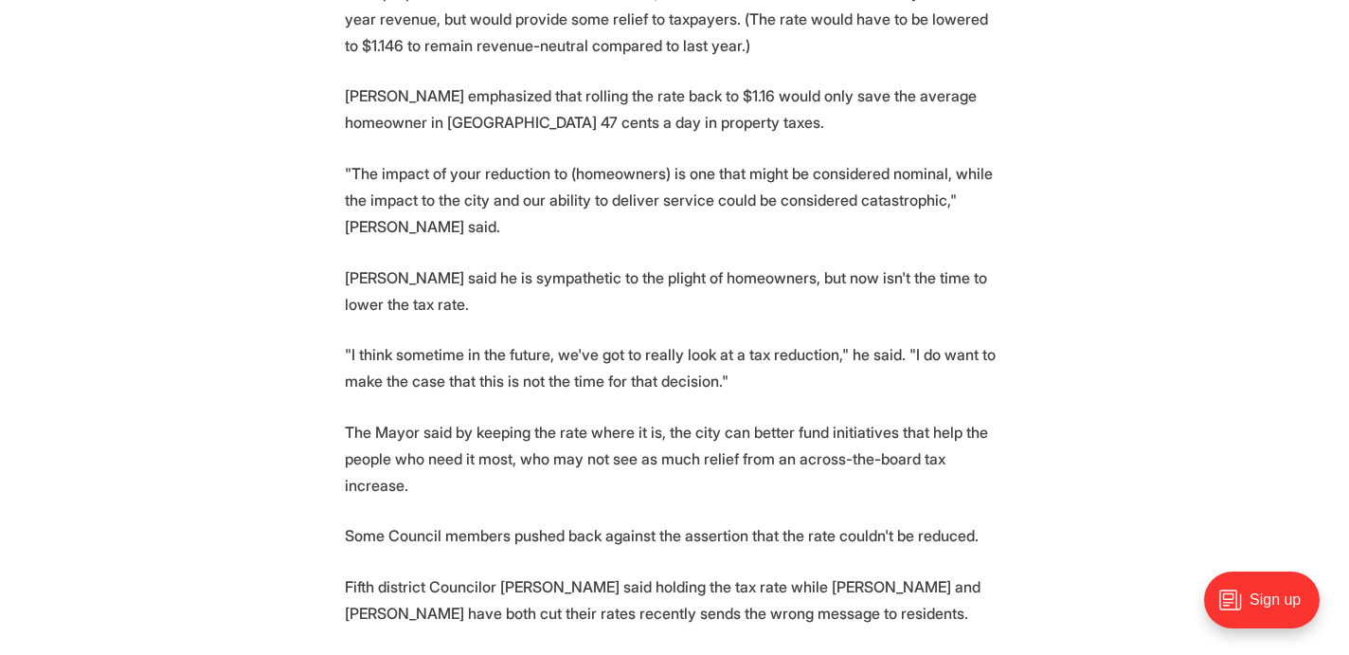
scroll to position [1121, 0]
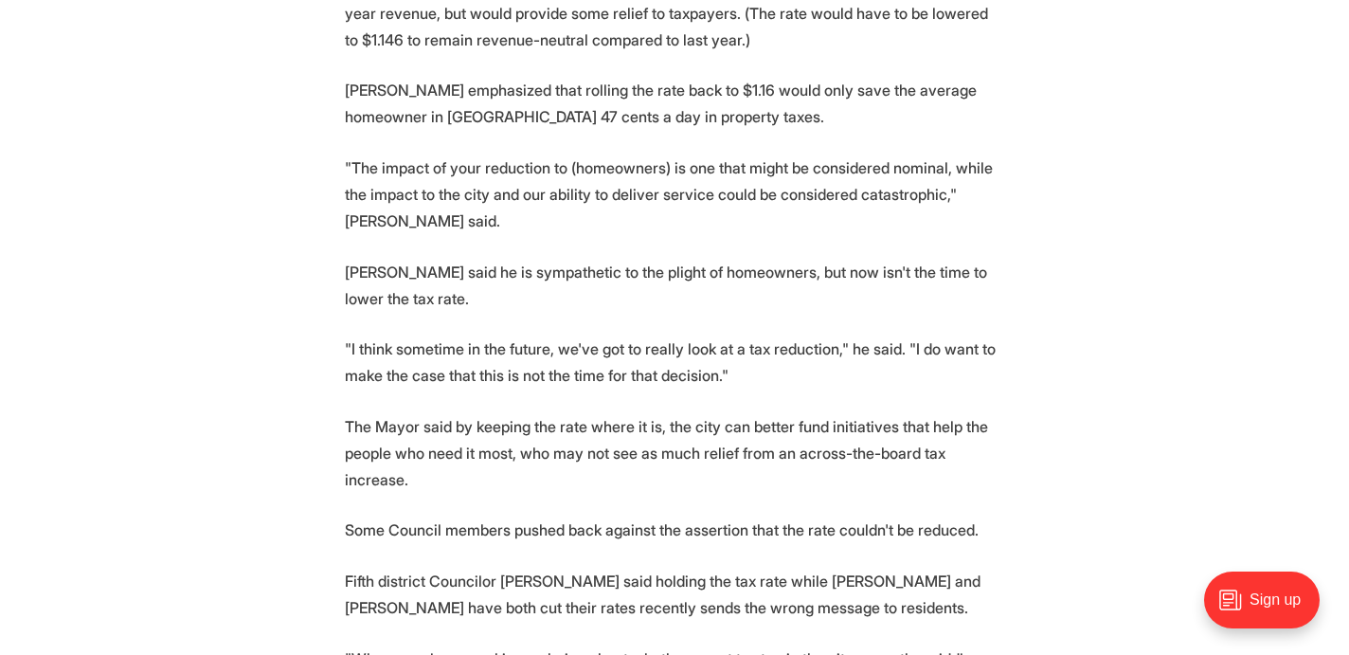
click at [763, 516] on p "Some Council members pushed back against the assertion that the rate couldn't b…" at bounding box center [674, 529] width 659 height 27
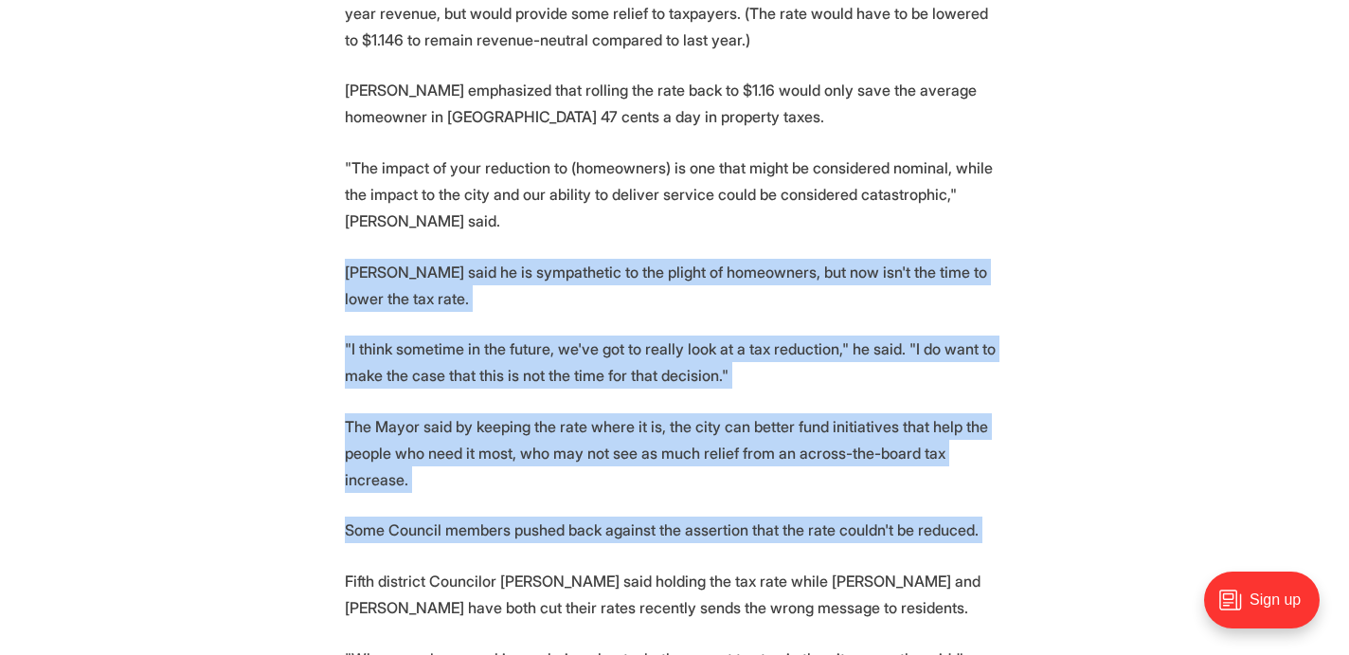
drag, startPoint x: 763, startPoint y: 448, endPoint x: 668, endPoint y: 214, distance: 252.5
click at [668, 259] on p "[PERSON_NAME] said he is sympathetic to the plight of homeowners, but now isn't…" at bounding box center [674, 285] width 659 height 53
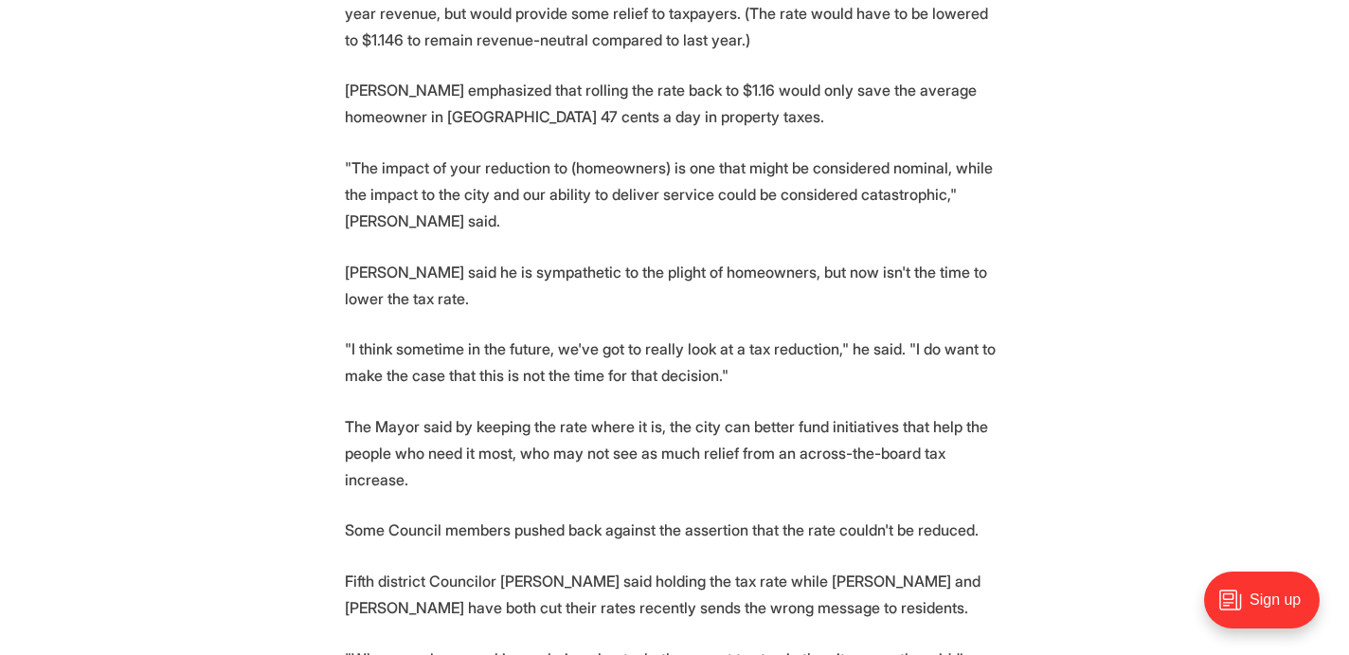
click at [668, 259] on p "[PERSON_NAME] said he is sympathetic to the plight of homeowners, but now isn't…" at bounding box center [674, 285] width 659 height 53
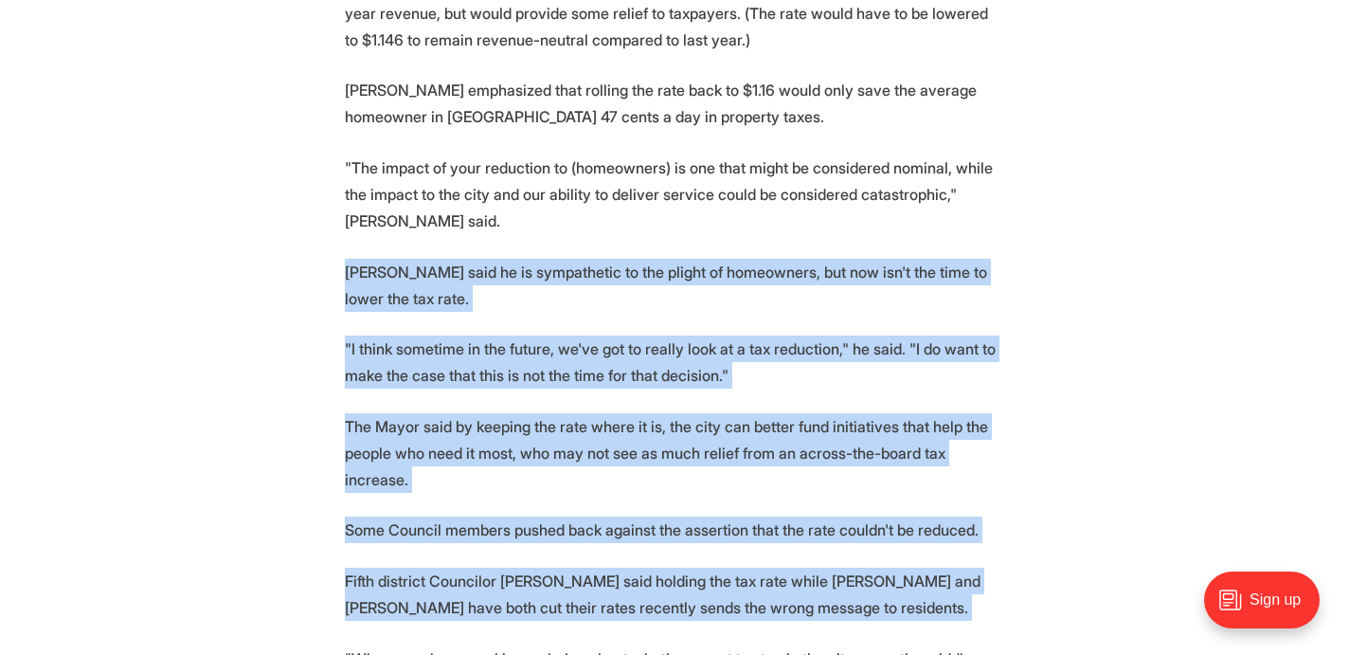
drag, startPoint x: 668, startPoint y: 213, endPoint x: 746, endPoint y: 506, distance: 302.9
click at [746, 567] on p "Fifth district Councilor [PERSON_NAME] said holding the tax rate while [PERSON_…" at bounding box center [674, 593] width 659 height 53
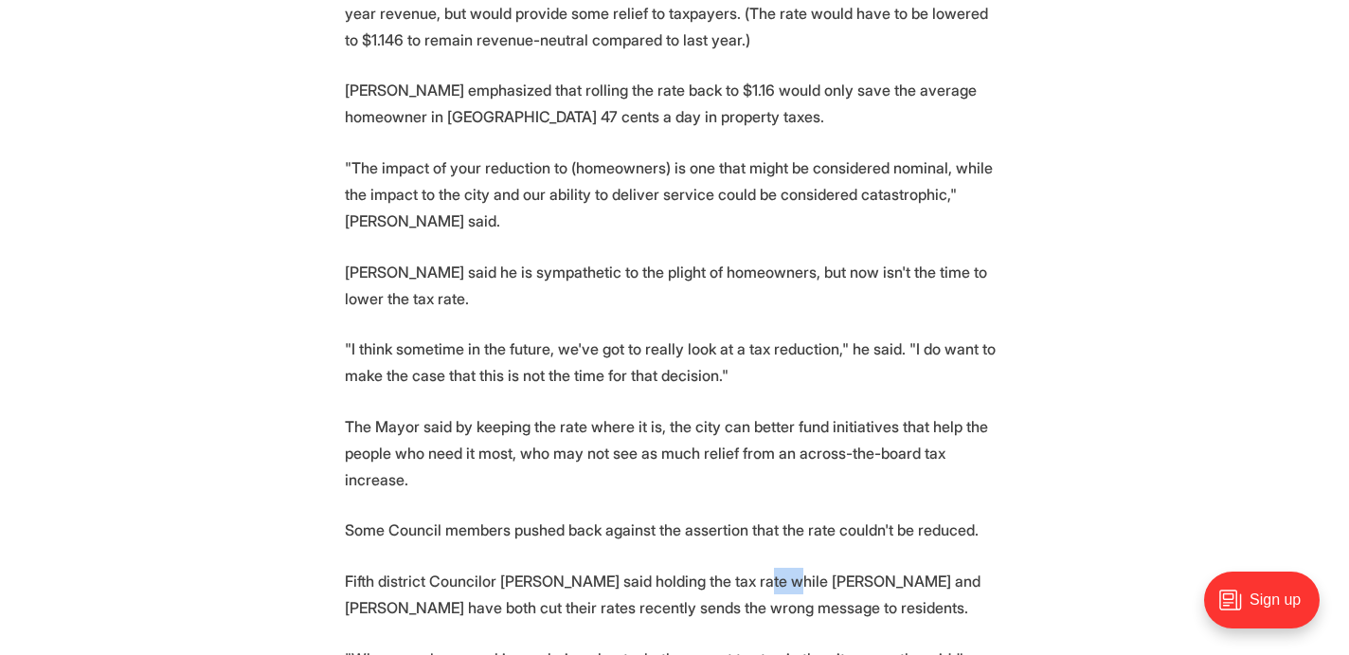
click at [746, 567] on p "Fifth district Councilor [PERSON_NAME] said holding the tax rate while [PERSON_…" at bounding box center [674, 593] width 659 height 53
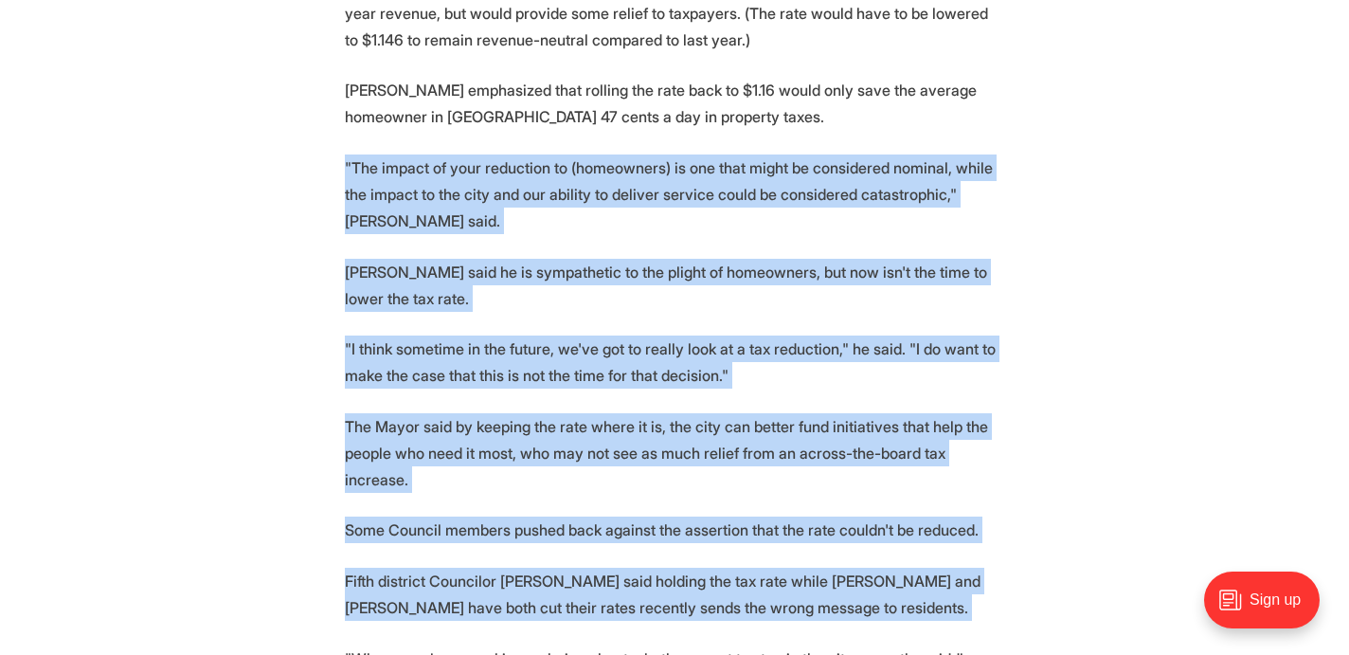
drag, startPoint x: 746, startPoint y: 506, endPoint x: 663, endPoint y: 133, distance: 382.3
click at [663, 154] on p ""The impact of your reduction to (homeowners) is one that might be considered n…" at bounding box center [674, 194] width 659 height 80
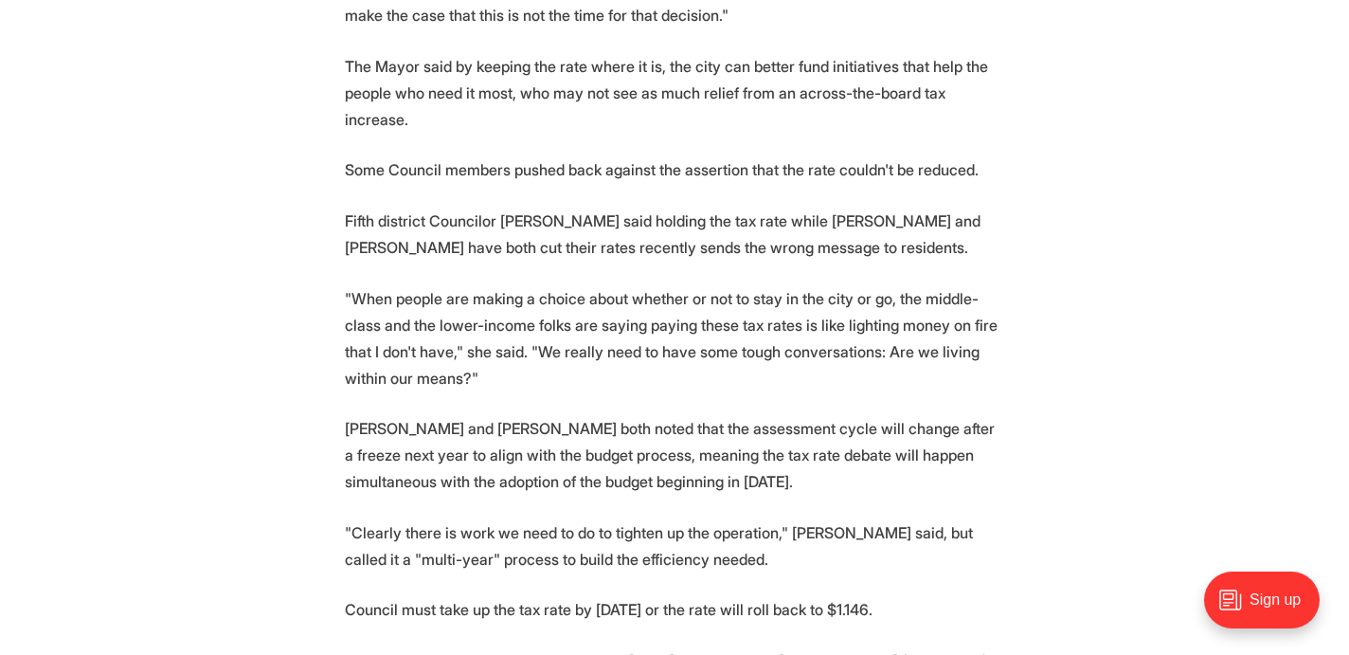
scroll to position [1483, 0]
click at [622, 305] on p ""When people are making a choice about whether or not to stay in the city or go…" at bounding box center [674, 336] width 659 height 106
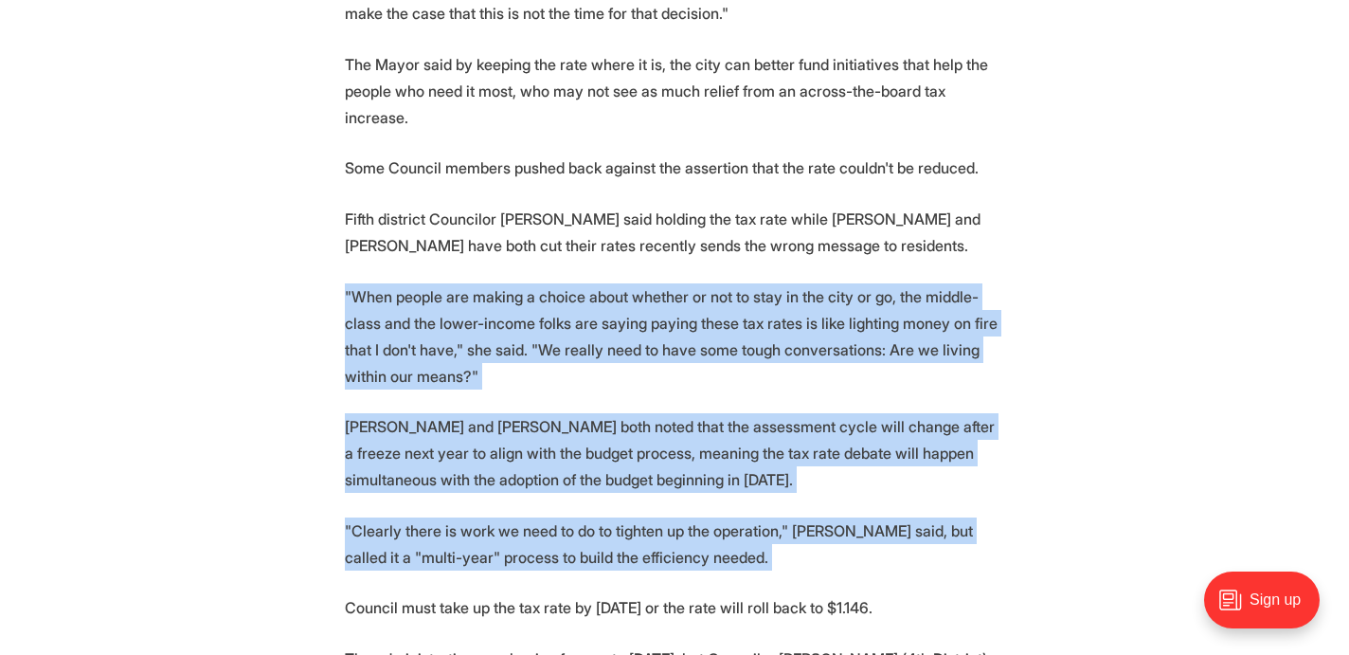
drag, startPoint x: 622, startPoint y: 305, endPoint x: 678, endPoint y: 426, distance: 133.5
click at [678, 426] on section "Richmond's City Council heard a presentation from the city's top executives war…" at bounding box center [674, 428] width 1349 height 2311
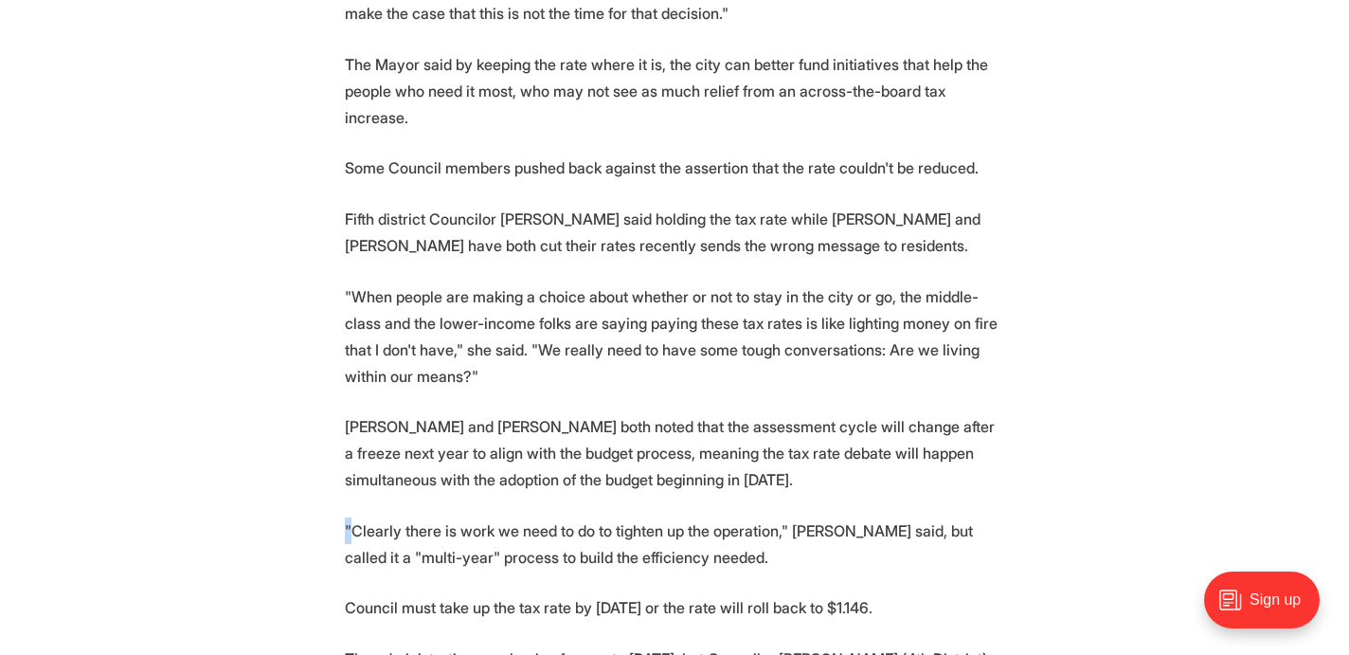
click at [678, 426] on section "Richmond's City Council heard a presentation from the city's top executives war…" at bounding box center [674, 428] width 1349 height 2311
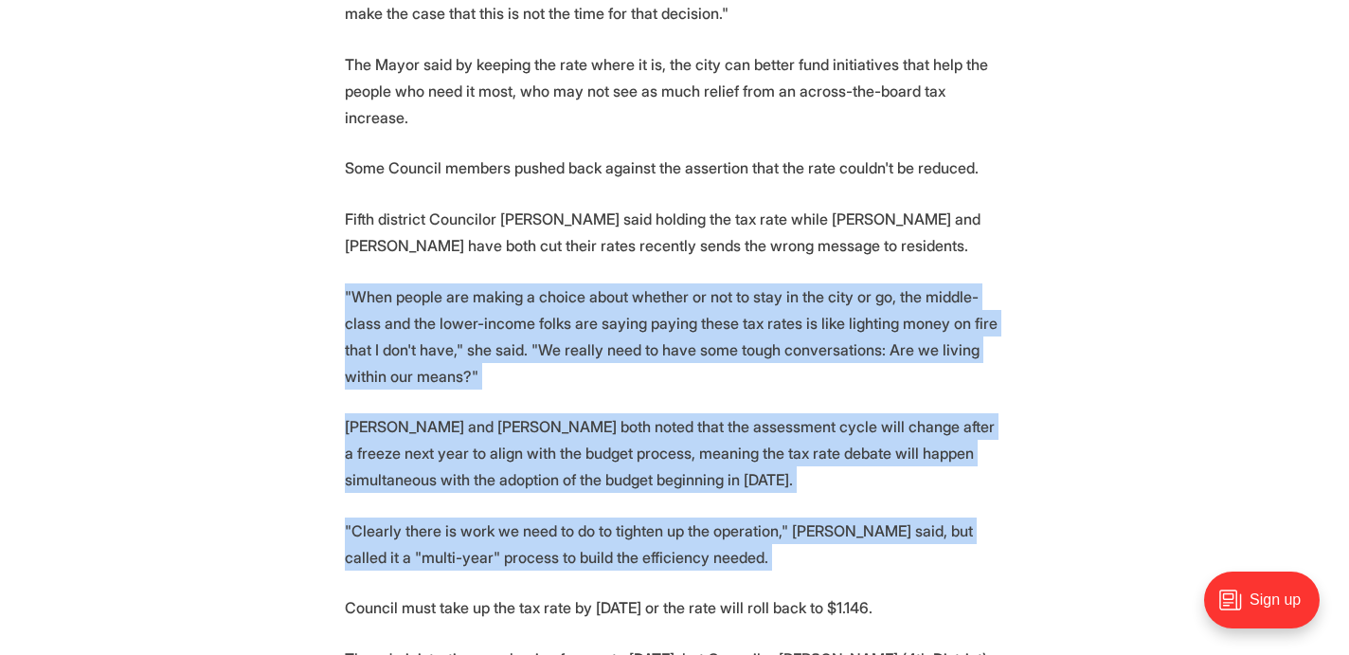
drag, startPoint x: 678, startPoint y: 426, endPoint x: 608, endPoint y: 225, distance: 212.7
click at [608, 231] on section "Richmond's City Council heard a presentation from the city's top executives war…" at bounding box center [674, 428] width 1349 height 2311
click at [608, 283] on p ""When people are making a choice about whether or not to stay in the city or go…" at bounding box center [674, 336] width 659 height 106
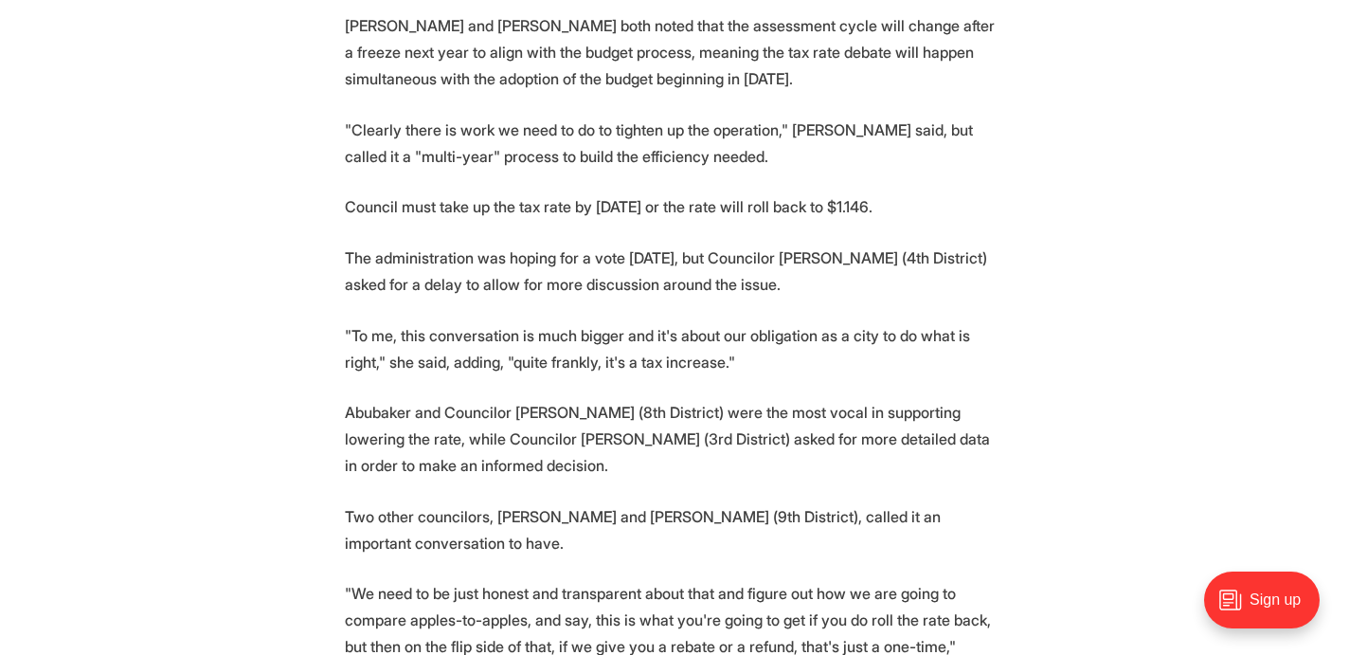
scroll to position [1896, 0]
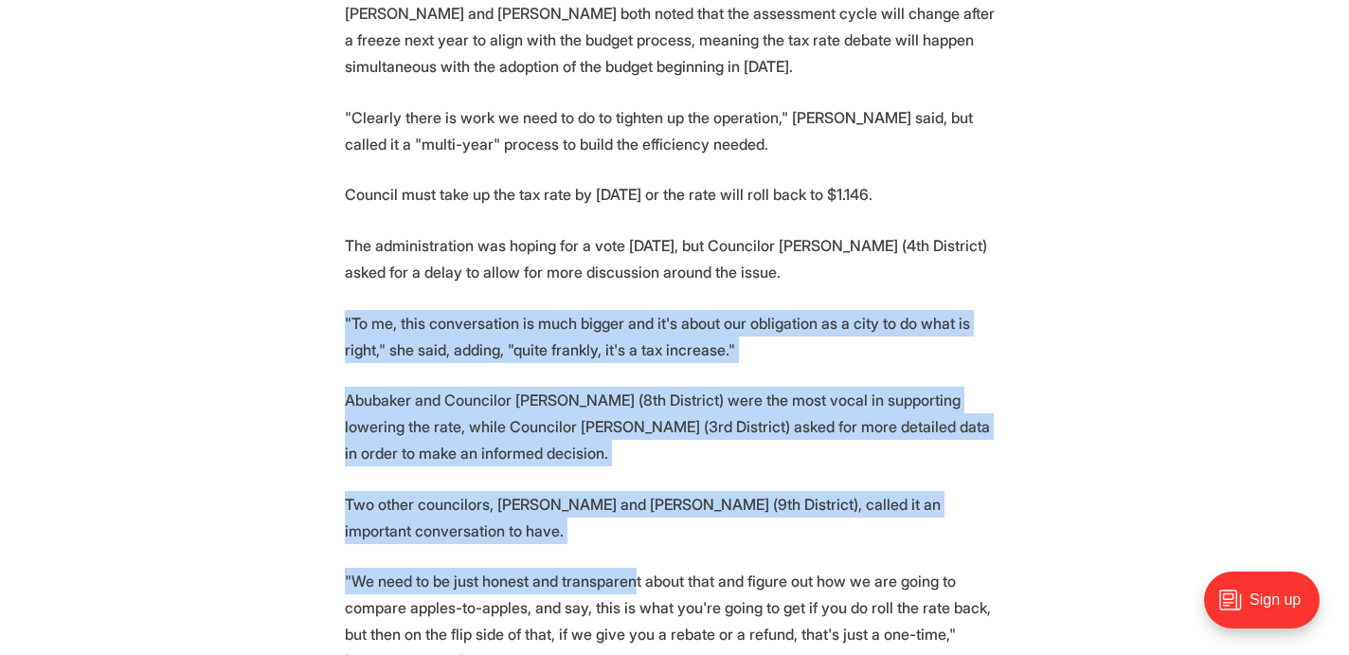
drag, startPoint x: 608, startPoint y: 225, endPoint x: 630, endPoint y: 486, distance: 261.4
click at [630, 488] on section "Richmond's City Council heard a presentation from the city's top executives war…" at bounding box center [674, 15] width 1349 height 2311
click at [630, 486] on section "Richmond's City Council heard a presentation from the city's top executives war…" at bounding box center [674, 15] width 1349 height 2311
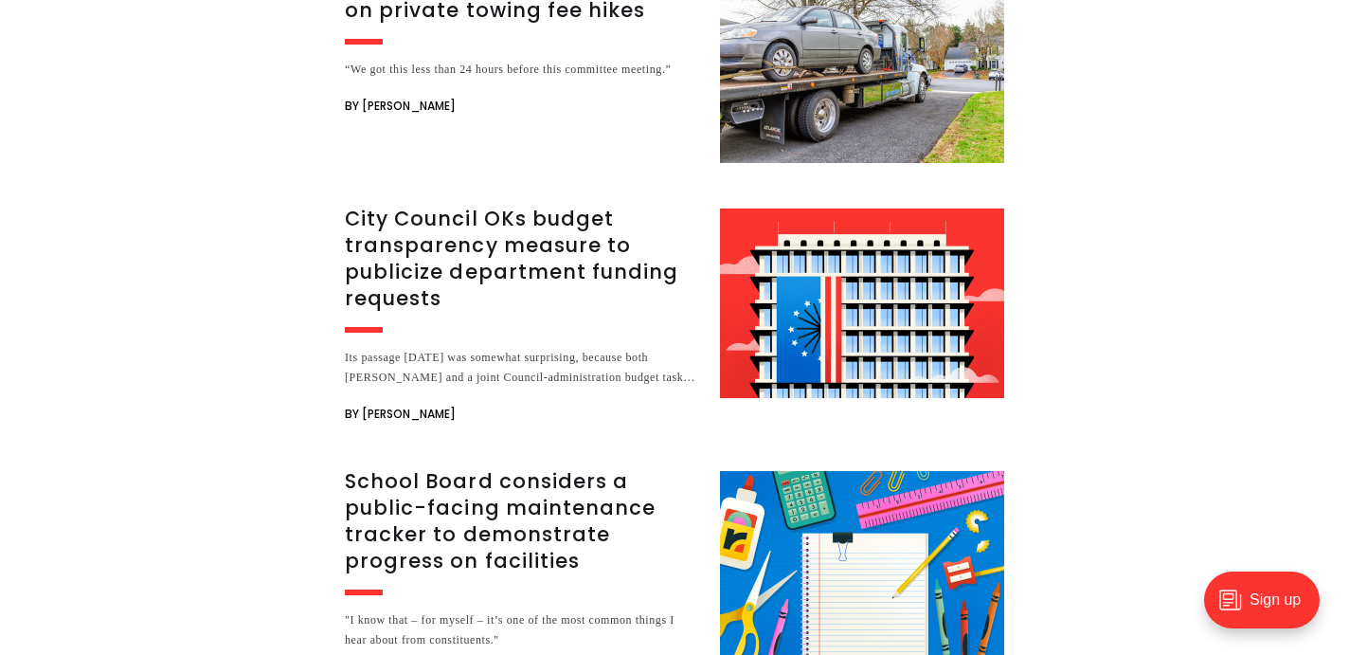
scroll to position [3538, 0]
